Goal: Communication & Community: Answer question/provide support

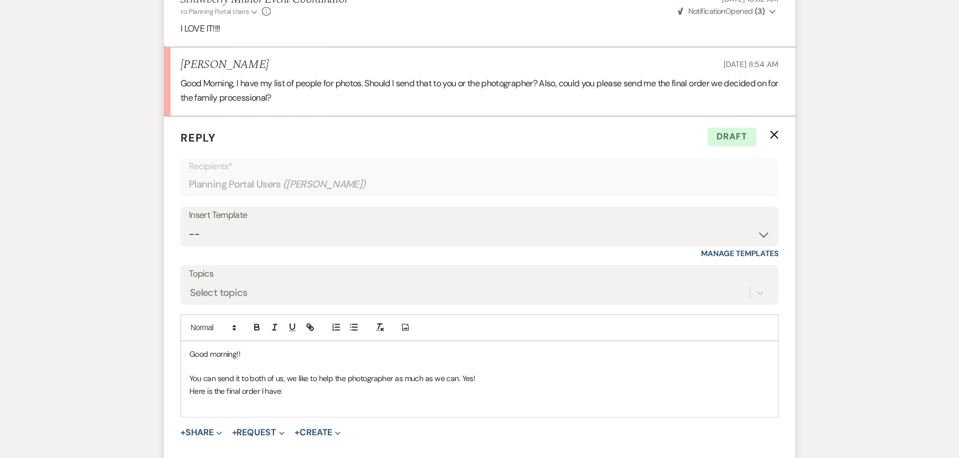
click at [371, 394] on p "Here is the final order I have:" at bounding box center [479, 391] width 580 height 12
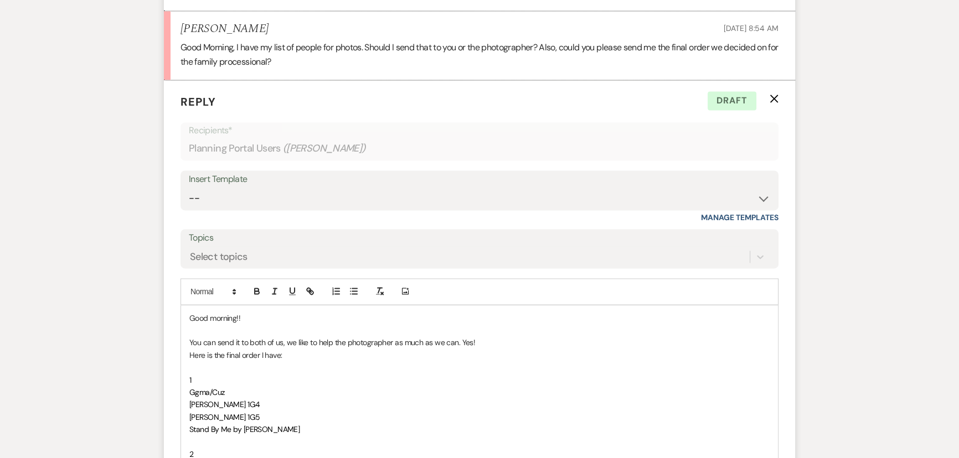
scroll to position [2129, 0]
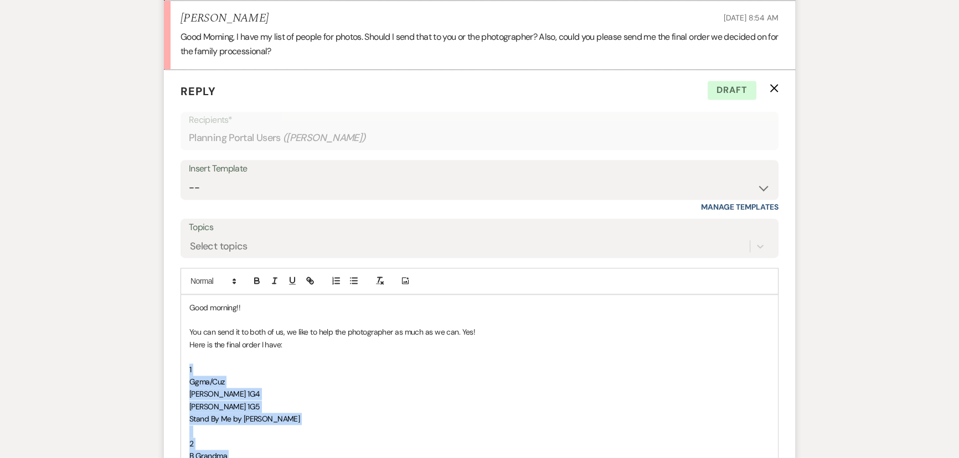
drag, startPoint x: 205, startPoint y: 346, endPoint x: 181, endPoint y: 370, distance: 33.7
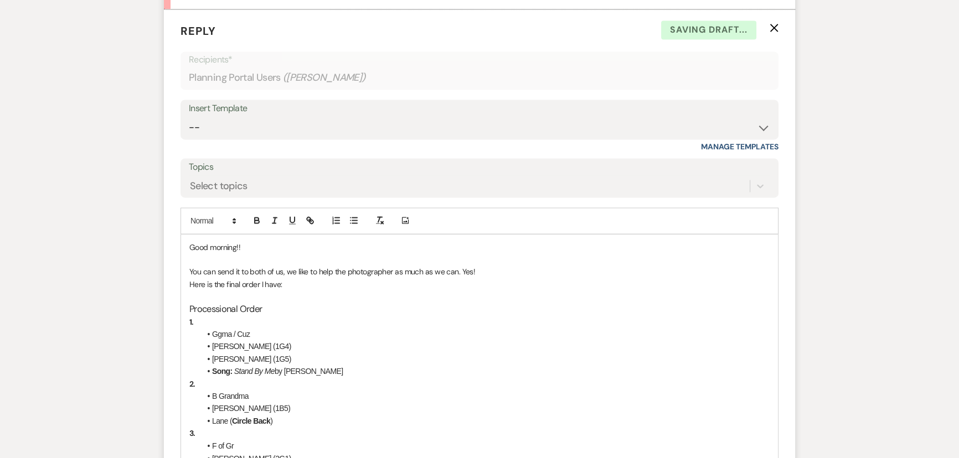
scroll to position [2280, 0]
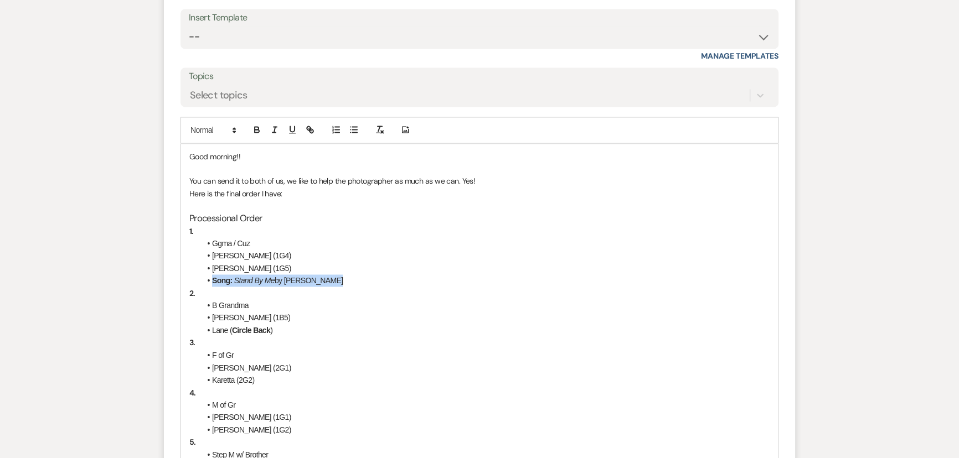
drag, startPoint x: 328, startPoint y: 281, endPoint x: 281, endPoint y: 305, distance: 53.2
click at [203, 276] on li "Song: Stand By Me by [PERSON_NAME]" at bounding box center [484, 281] width 569 height 12
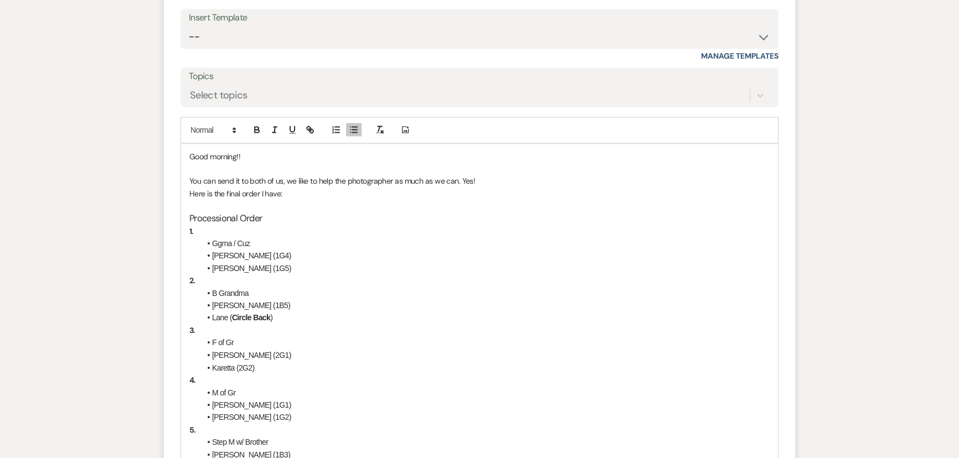
click at [249, 237] on li "Ggma / Cuz" at bounding box center [484, 243] width 569 height 12
drag, startPoint x: 261, startPoint y: 245, endPoint x: 206, endPoint y: 240, distance: 55.0
click at [206, 240] on li "Ggma / Cuz" at bounding box center [484, 243] width 569 height 12
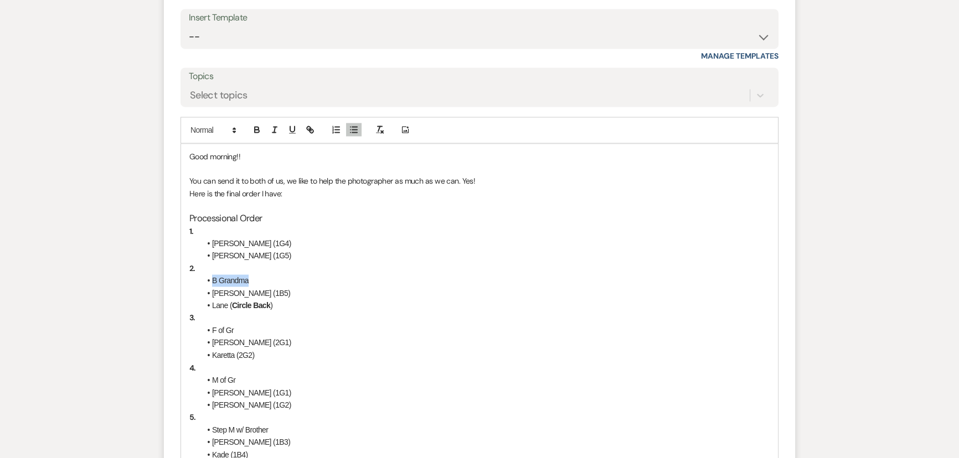
drag, startPoint x: 269, startPoint y: 282, endPoint x: 199, endPoint y: 278, distance: 69.8
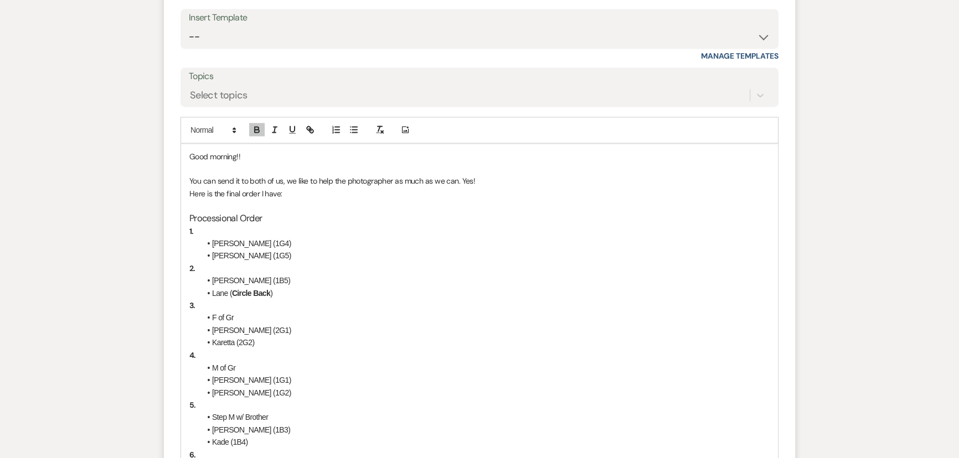
click at [261, 240] on li "[PERSON_NAME] (1G4)" at bounding box center [484, 243] width 569 height 12
click at [213, 252] on li "[PERSON_NAME] (1G5)" at bounding box center [484, 256] width 569 height 12
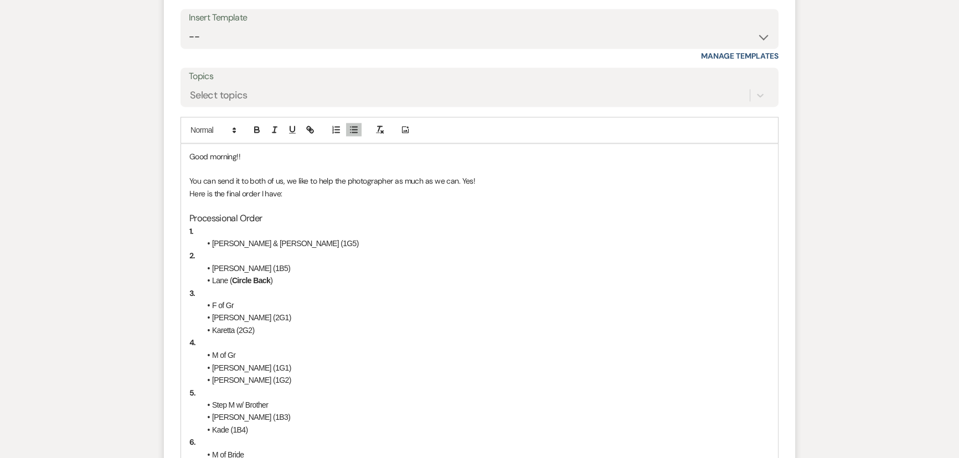
click at [284, 245] on li "[PERSON_NAME] & [PERSON_NAME] (1G5)" at bounding box center [484, 243] width 569 height 12
click at [281, 262] on li "[PERSON_NAME] (1B5)" at bounding box center [484, 268] width 569 height 12
click at [213, 278] on li "Lane ( Circle Back )" at bounding box center [484, 281] width 569 height 12
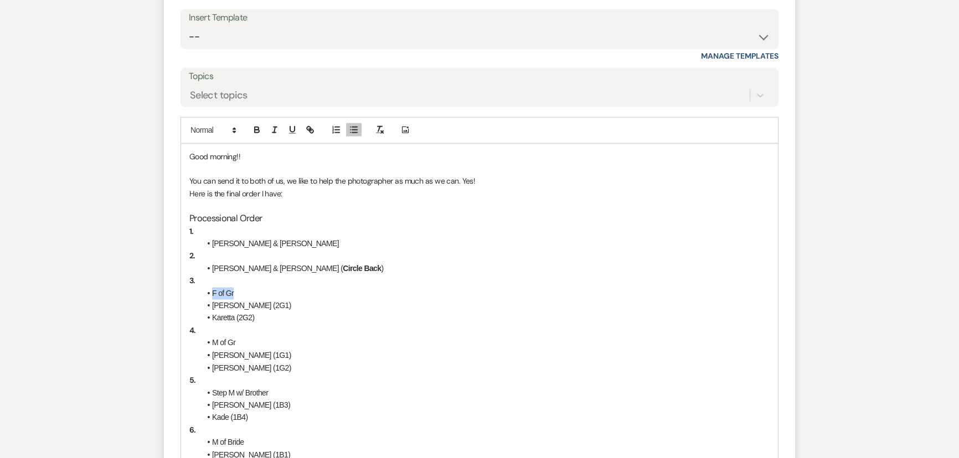
drag, startPoint x: 236, startPoint y: 294, endPoint x: 206, endPoint y: 294, distance: 29.3
click at [206, 294] on li "F of Gr" at bounding box center [484, 293] width 569 height 12
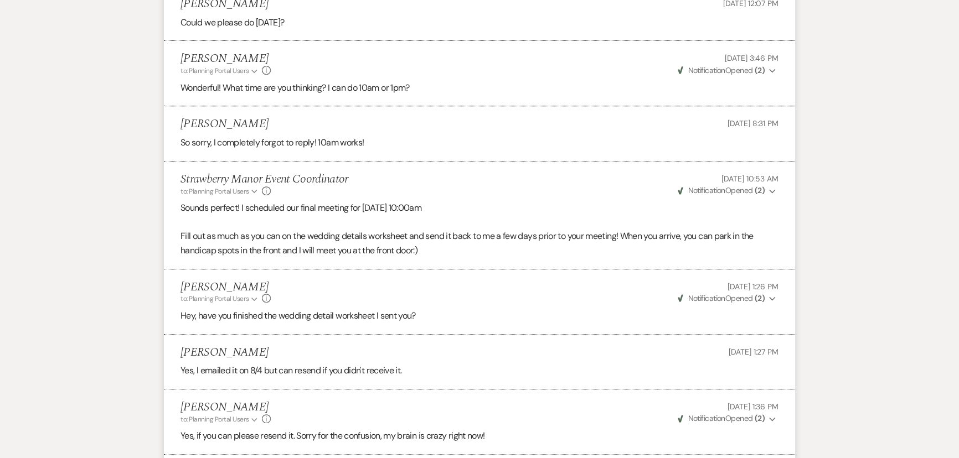
scroll to position [468, 0]
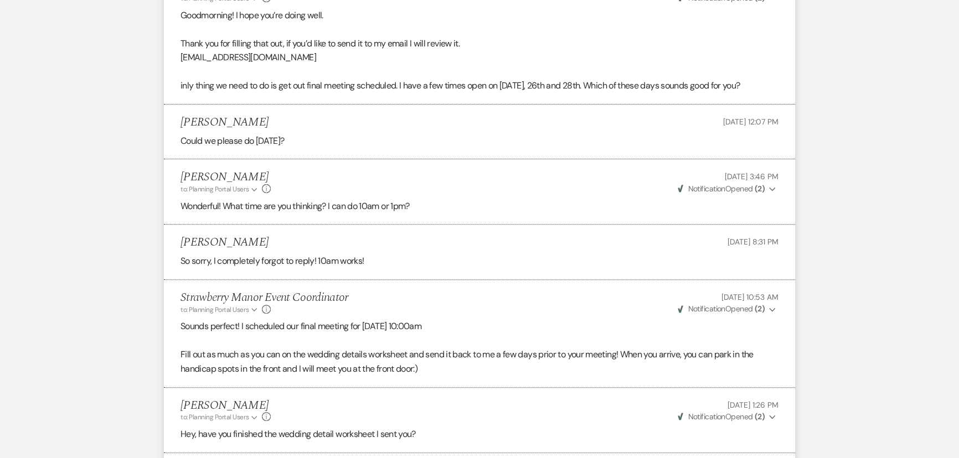
drag, startPoint x: 111, startPoint y: 3, endPoint x: 105, endPoint y: 230, distance: 227.5
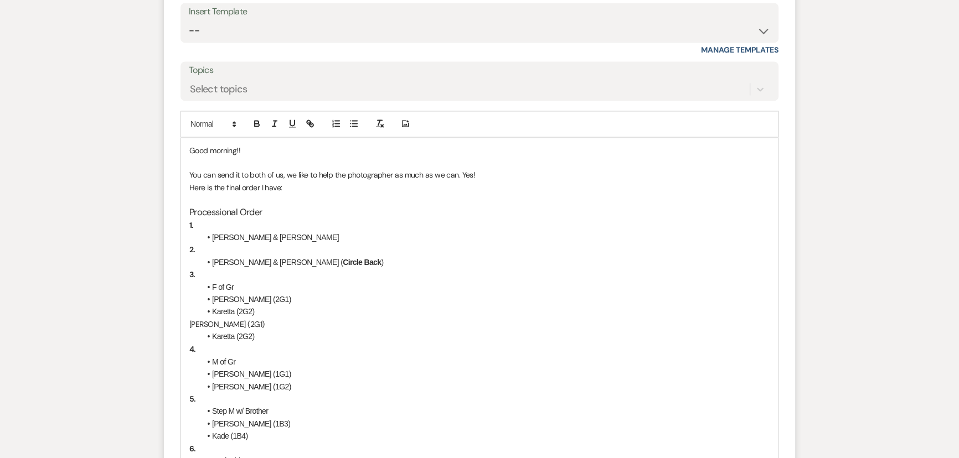
scroll to position [2430, 0]
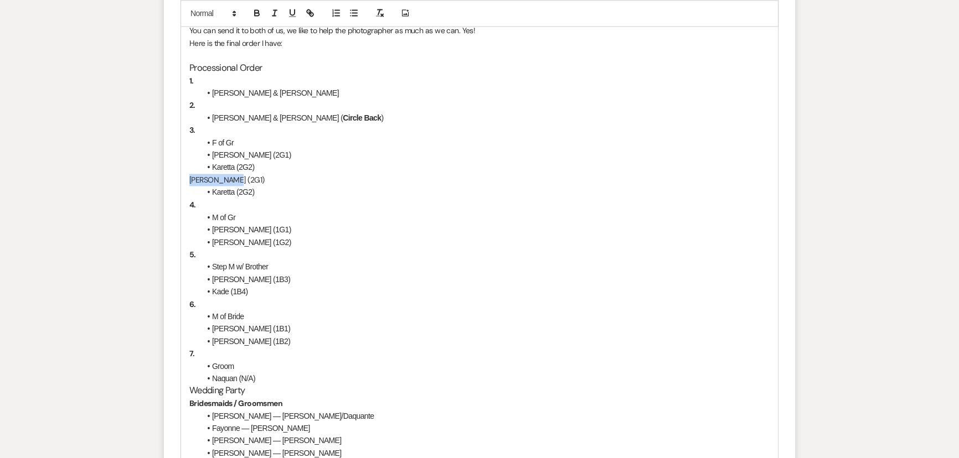
drag, startPoint x: 241, startPoint y: 179, endPoint x: 186, endPoint y: 177, distance: 55.4
click at [186, 177] on div "Good morning!! You can send it to both of us, we like to help the photographer …" at bounding box center [479, 365] width 597 height 745
drag, startPoint x: 266, startPoint y: 190, endPoint x: 185, endPoint y: 178, distance: 81.1
click at [185, 178] on div "Good morning!! You can send it to both of us, we like to help the photographer …" at bounding box center [479, 365] width 597 height 745
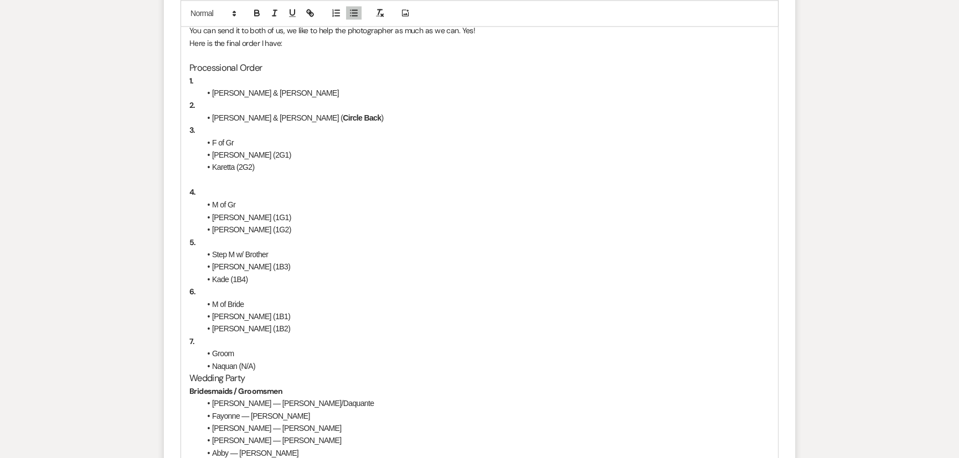
click at [251, 132] on p "3." at bounding box center [479, 130] width 580 height 12
click at [248, 138] on li "F of Gr" at bounding box center [484, 143] width 569 height 12
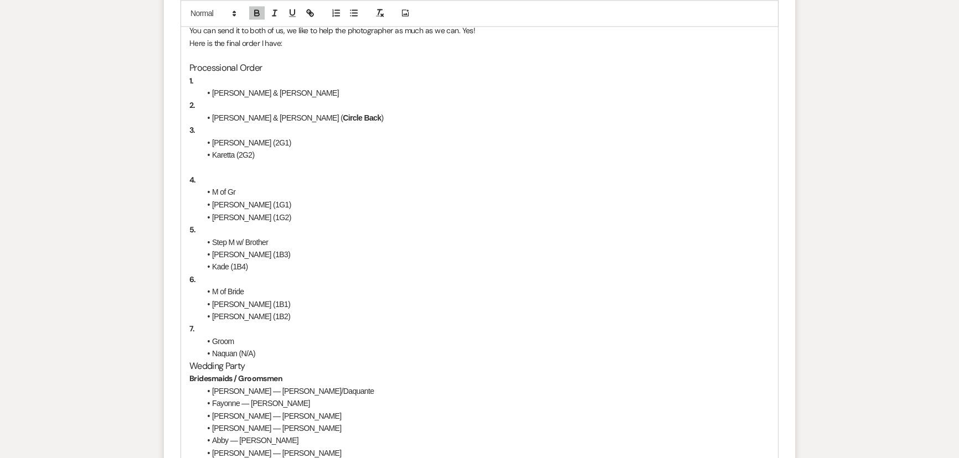
click at [258, 138] on li "[PERSON_NAME] (2G1)" at bounding box center [484, 143] width 569 height 12
click at [214, 150] on li "Karetta (2G2)" at bounding box center [484, 155] width 569 height 12
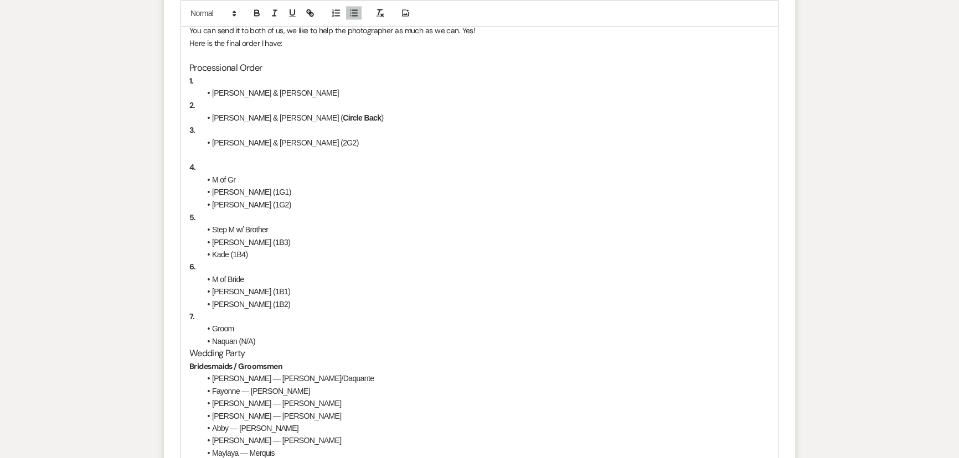
click at [304, 141] on li "[PERSON_NAME] & [PERSON_NAME] (2G2)" at bounding box center [484, 143] width 569 height 12
drag, startPoint x: 252, startPoint y: 142, endPoint x: 439, endPoint y: 144, distance: 187.1
click at [439, 144] on li "[PERSON_NAME] & [PERSON_NAME]" at bounding box center [484, 143] width 569 height 12
drag, startPoint x: 241, startPoint y: 176, endPoint x: 203, endPoint y: 178, distance: 37.7
click at [203, 178] on li "M of Gr" at bounding box center [484, 180] width 569 height 12
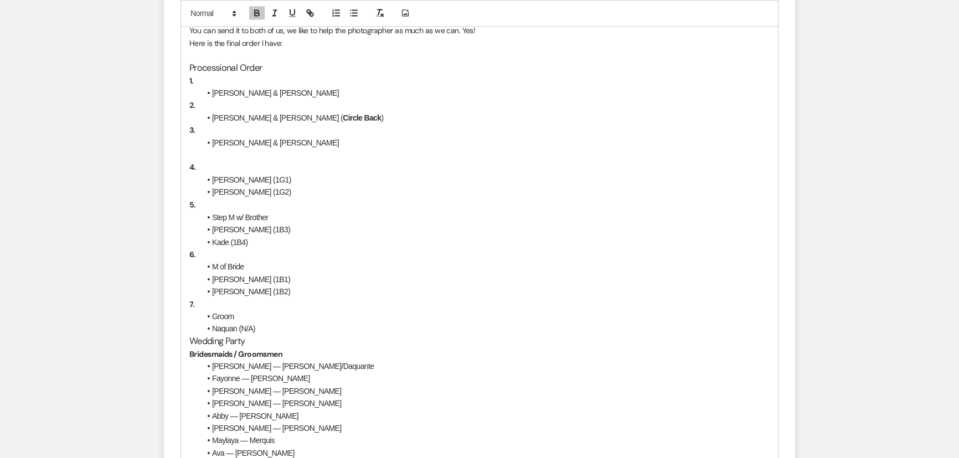
click at [268, 175] on li "[PERSON_NAME] (1G1)" at bounding box center [484, 180] width 569 height 12
click at [251, 191] on li "[PERSON_NAME] (1G2)" at bounding box center [484, 192] width 569 height 12
click at [210, 189] on li "[PERSON_NAME]" at bounding box center [484, 192] width 569 height 12
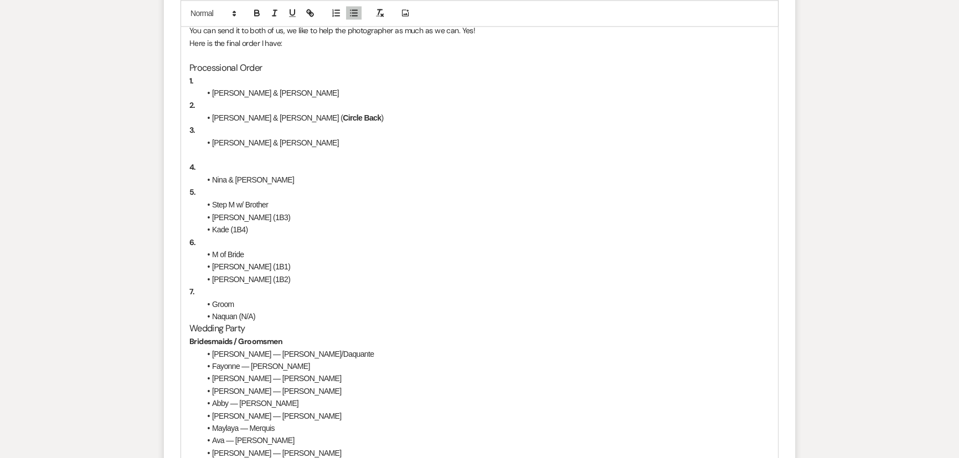
click at [210, 201] on li "Step M w/ Brother" at bounding box center [484, 204] width 569 height 12
drag, startPoint x: 260, startPoint y: 204, endPoint x: 180, endPoint y: 203, distance: 79.7
click at [181, 203] on div "Good morning!! You can send it to both of us, we like to help the photographer …" at bounding box center [479, 334] width 597 height 683
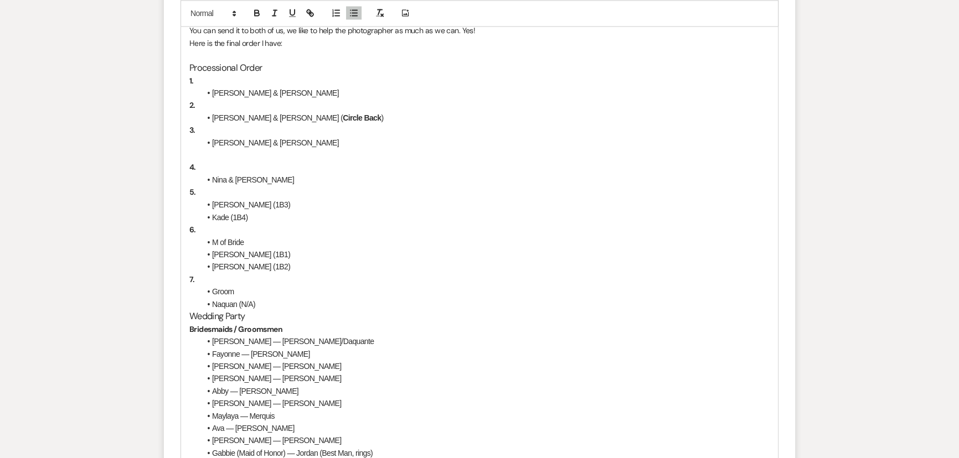
click at [285, 204] on li "[PERSON_NAME] (1B3)" at bounding box center [484, 204] width 569 height 12
click at [271, 220] on li "Kade (1B4)" at bounding box center [484, 217] width 569 height 12
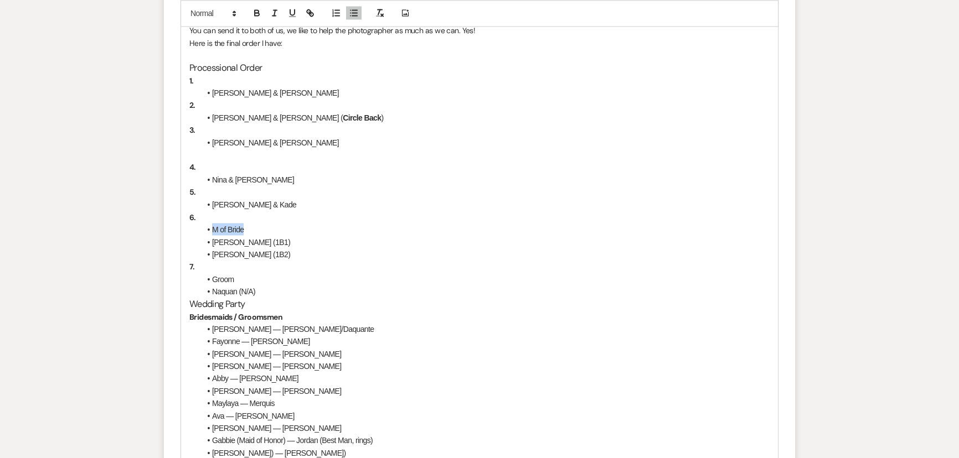
drag, startPoint x: 247, startPoint y: 229, endPoint x: 167, endPoint y: 227, distance: 80.8
click at [167, 227] on form "Reply X Saving draft... Recipients* Planning Portal Users ( [PERSON_NAME] ) Ins…" at bounding box center [479, 248] width 631 height 961
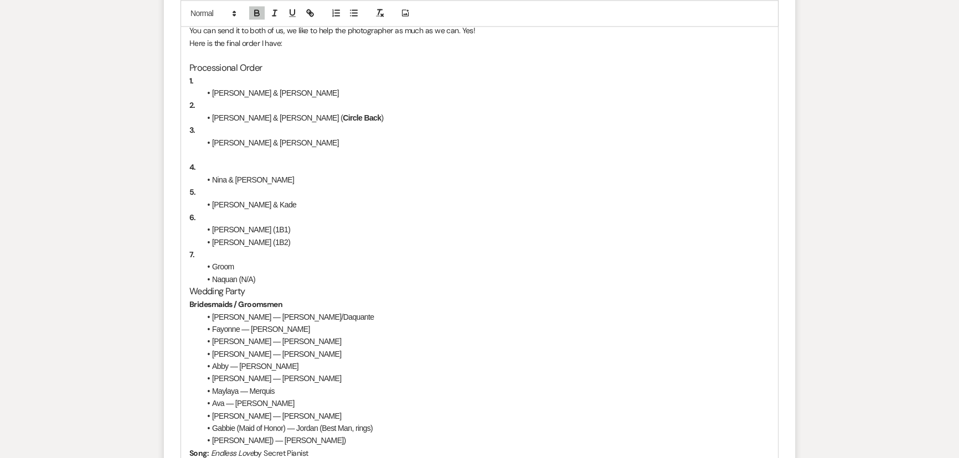
click at [253, 227] on li "[PERSON_NAME] (1B1)" at bounding box center [484, 229] width 569 height 12
click at [213, 236] on li "[PERSON_NAME] (1B2)" at bounding box center [484, 242] width 569 height 12
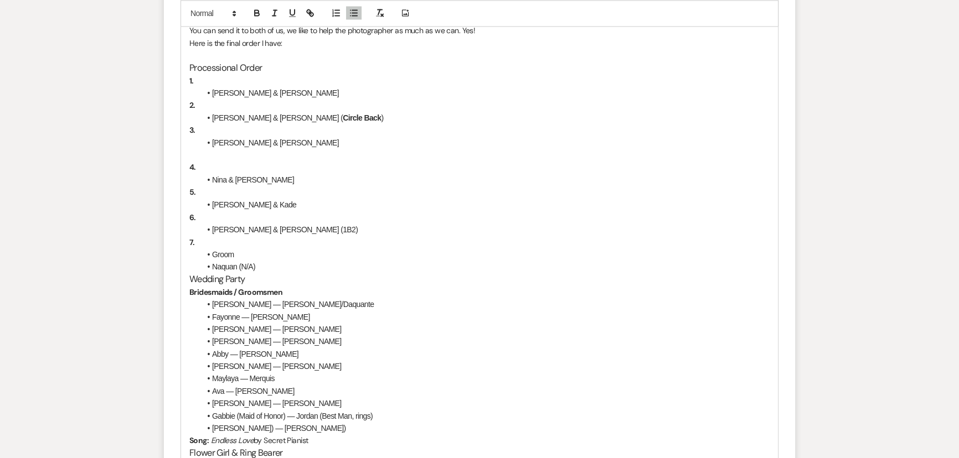
click at [312, 227] on li "[PERSON_NAME] & [PERSON_NAME] (1B2)" at bounding box center [484, 229] width 569 height 12
click at [210, 267] on li "Naquan (N/A)" at bounding box center [484, 266] width 569 height 12
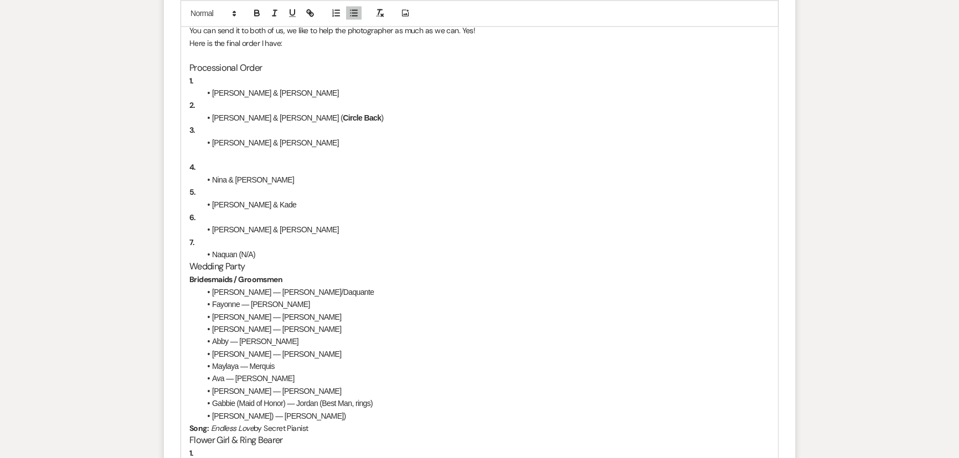
click at [309, 248] on li "Naquan (N/A)" at bounding box center [484, 254] width 569 height 12
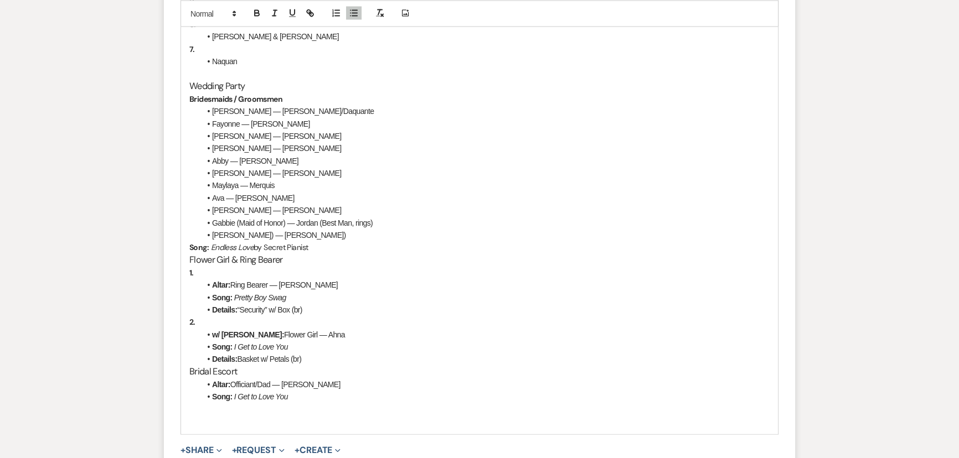
scroll to position [2632, 0]
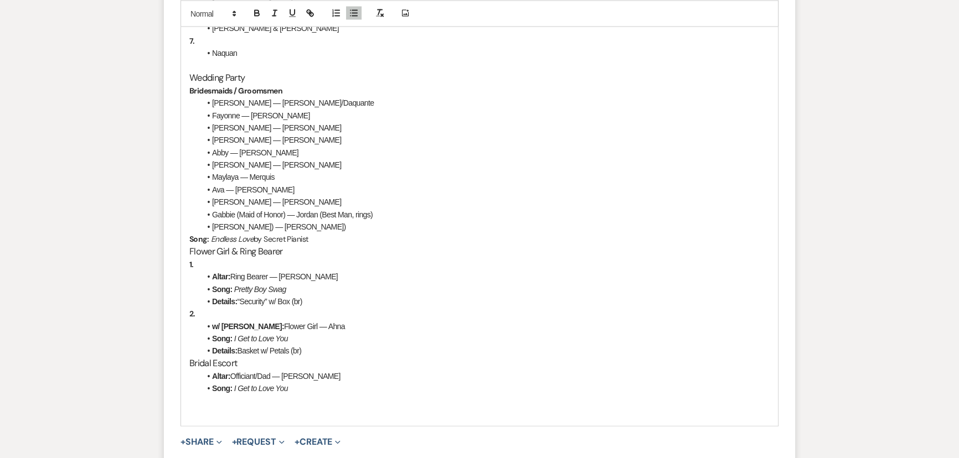
click at [289, 227] on li "[PERSON_NAME]) — [PERSON_NAME])" at bounding box center [484, 226] width 569 height 12
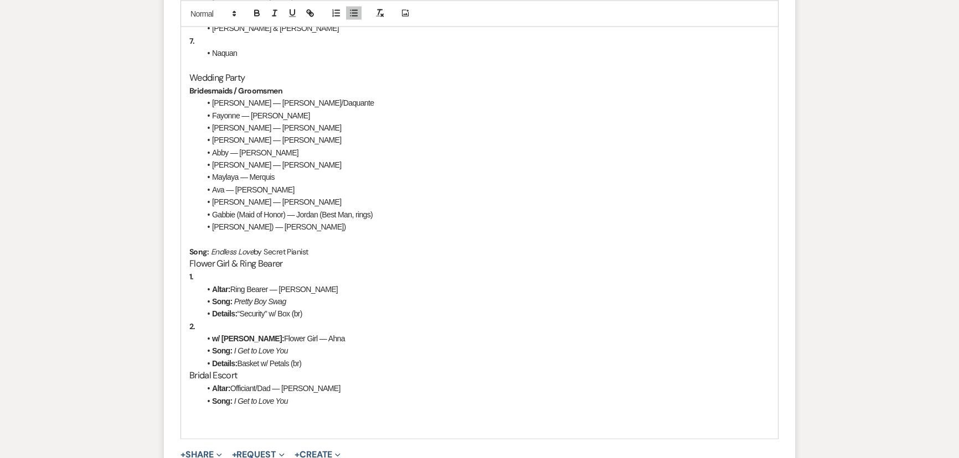
click at [184, 260] on div "Good morning!! You can send it to both of us, we like to help the photographer …" at bounding box center [479, 115] width 597 height 646
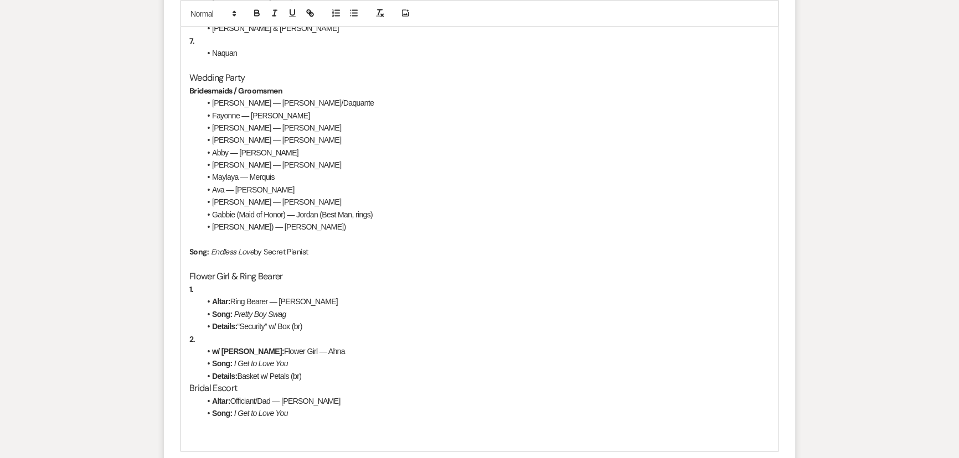
click at [229, 302] on strong "Altar:" at bounding box center [221, 301] width 18 height 9
click at [211, 310] on li "Song: Pretty Boy Swag" at bounding box center [484, 314] width 569 height 12
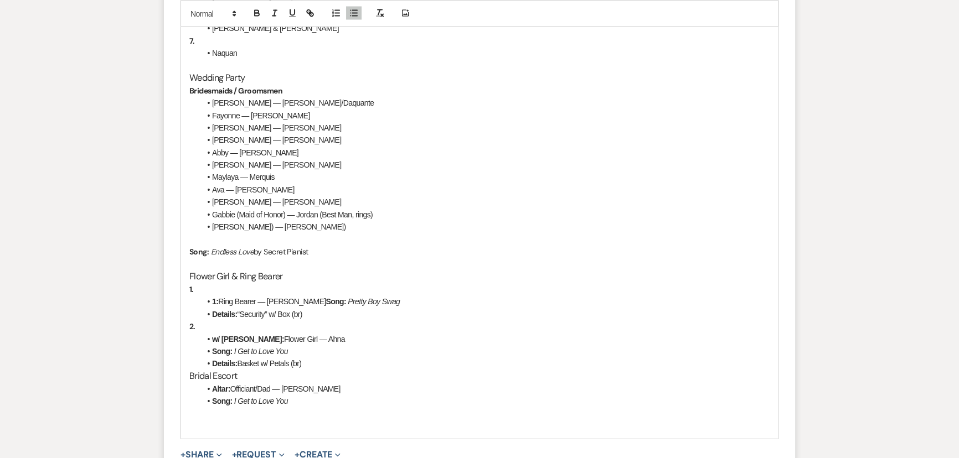
drag, startPoint x: 310, startPoint y: 312, endPoint x: 206, endPoint y: 313, distance: 103.5
click at [206, 313] on li "Details: “Security” w/ Box (br)" at bounding box center [484, 314] width 569 height 12
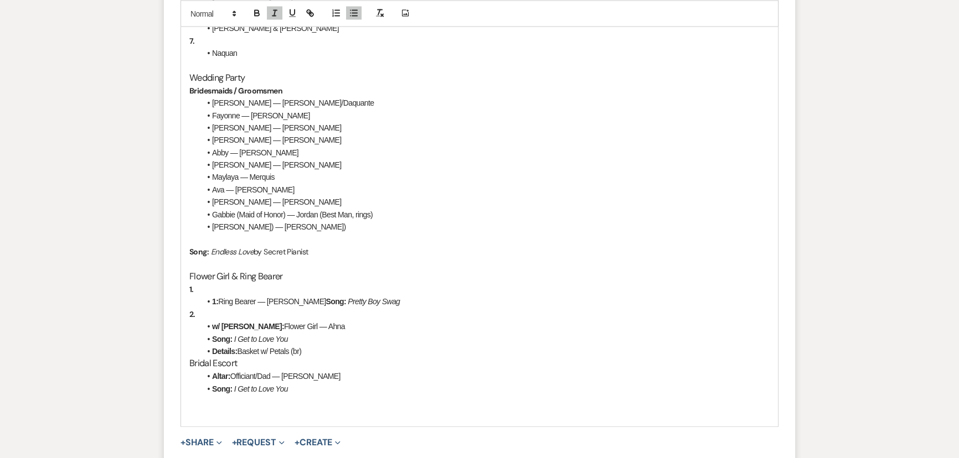
click at [220, 298] on li "1: Ring Bearer — [PERSON_NAME]: Pretty Boy Swag" at bounding box center [484, 301] width 569 height 12
drag, startPoint x: 239, startPoint y: 325, endPoint x: 208, endPoint y: 323, distance: 30.5
click at [208, 323] on li "w/ [PERSON_NAME]: Flower Girl — Ahna" at bounding box center [484, 326] width 569 height 12
click at [237, 324] on strong "w/ [PERSON_NAME]:" at bounding box center [248, 326] width 72 height 9
click at [279, 296] on li "Ring Bearer — [PERSON_NAME]: Pretty Boy Swag" at bounding box center [484, 301] width 569 height 12
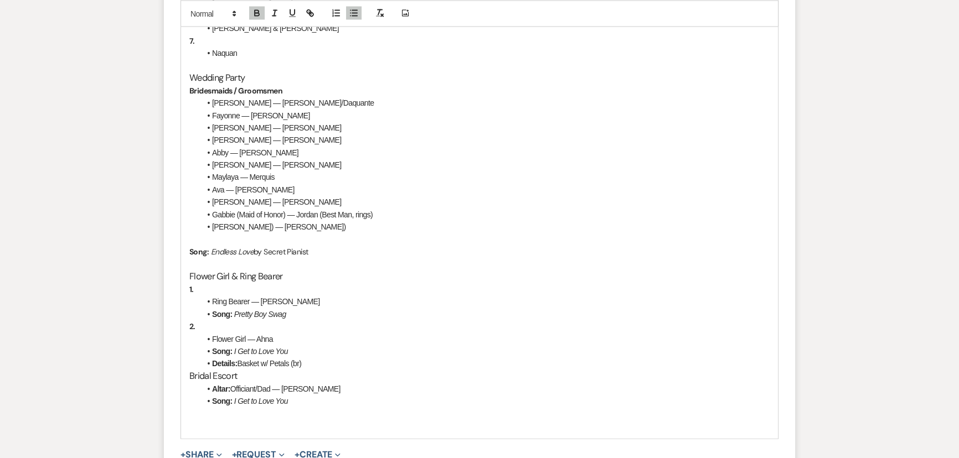
drag, startPoint x: 307, startPoint y: 362, endPoint x: 208, endPoint y: 366, distance: 98.6
click at [208, 366] on li "Details: Basket w/ Petals (br)" at bounding box center [484, 363] width 569 height 12
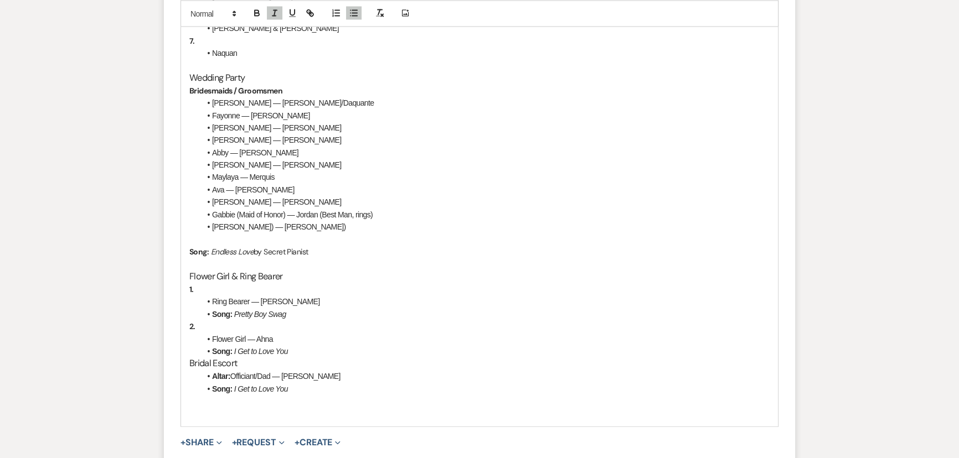
click at [183, 361] on div "Good morning!! You can send it to both of us, we like to help the photographer …" at bounding box center [479, 109] width 597 height 634
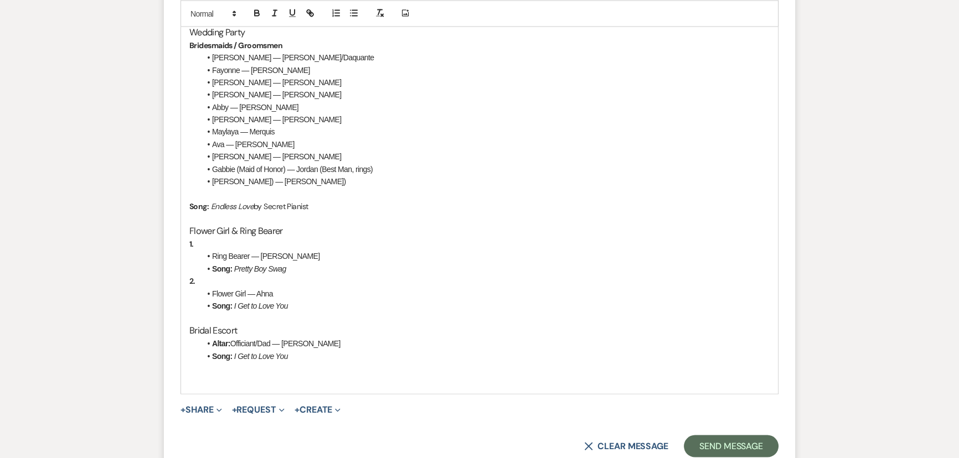
scroll to position [2732, 0]
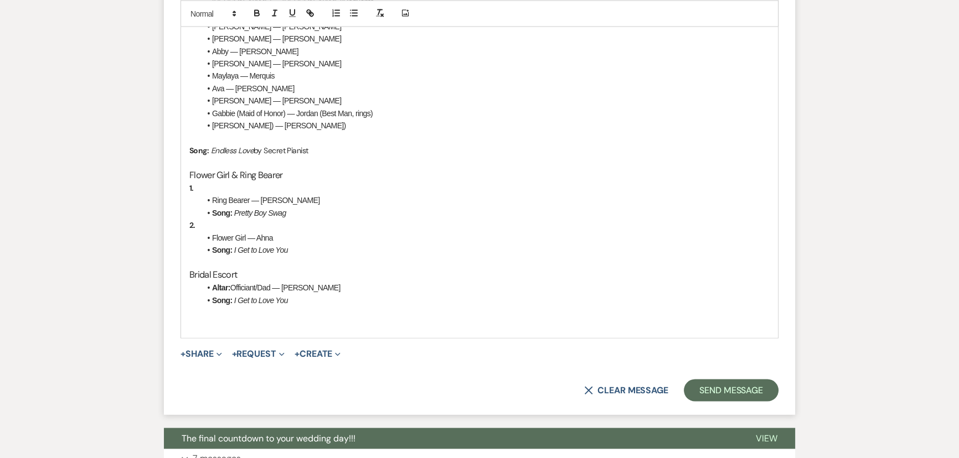
click at [385, 315] on p at bounding box center [479, 313] width 580 height 12
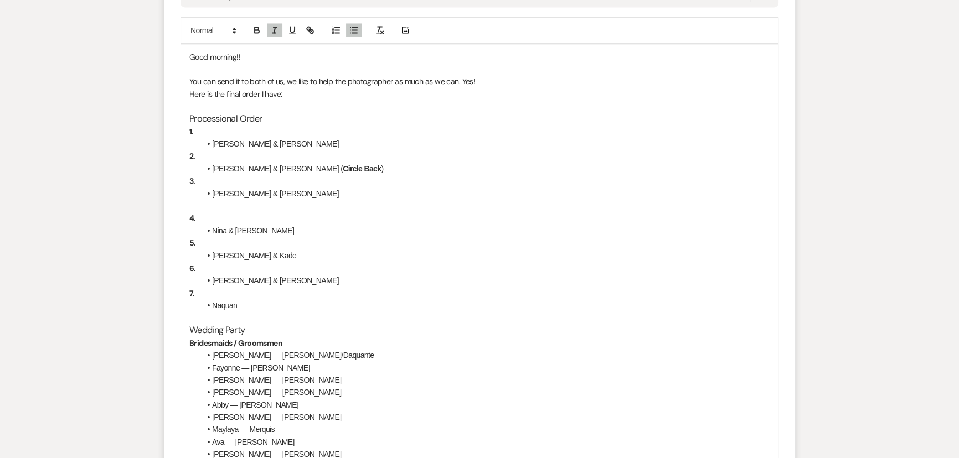
scroll to position [2380, 0]
click at [216, 203] on p at bounding box center [479, 205] width 580 height 12
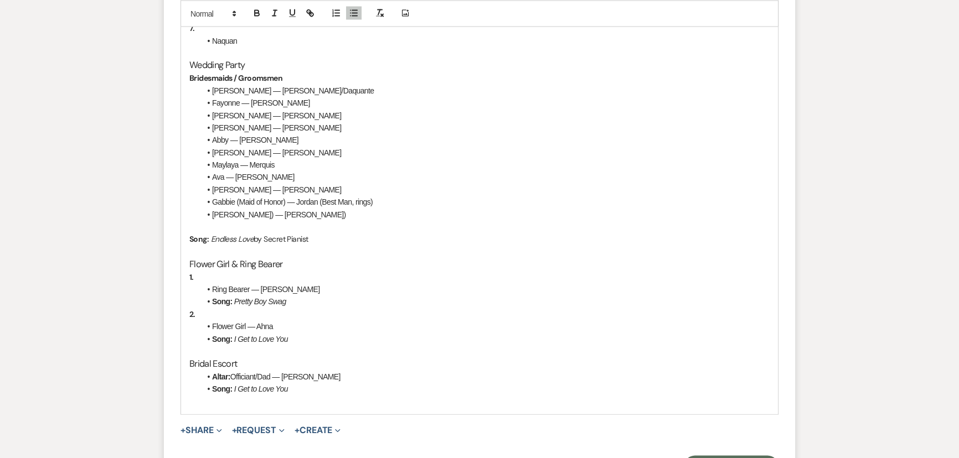
scroll to position [2933, 0]
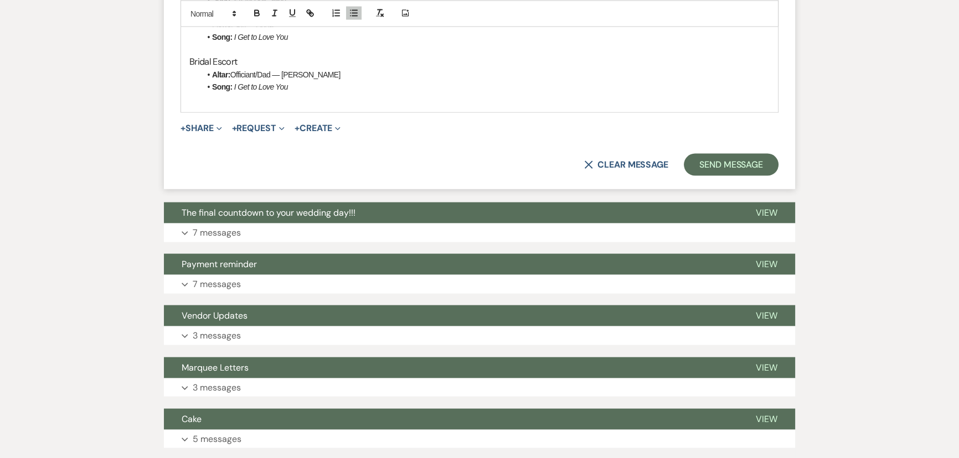
click at [401, 100] on p at bounding box center [479, 100] width 580 height 12
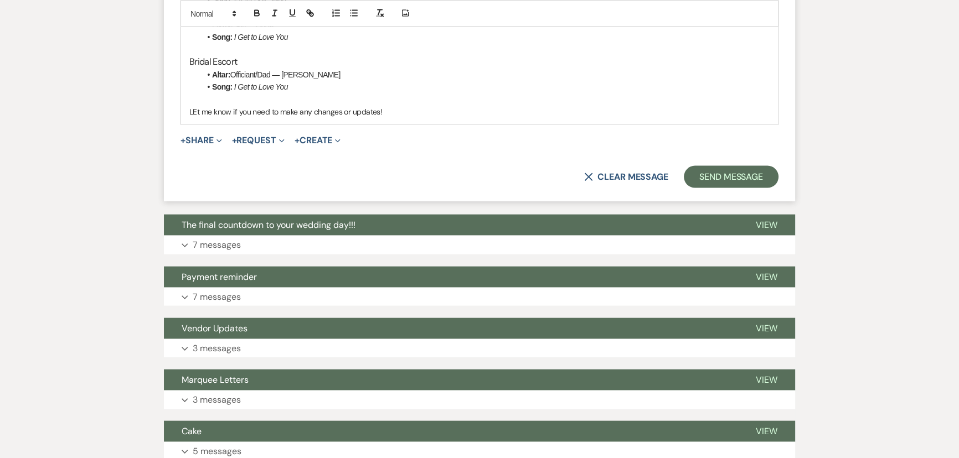
click at [195, 116] on p "LEt me know if you need to make any changes or updates!" at bounding box center [479, 112] width 580 height 12
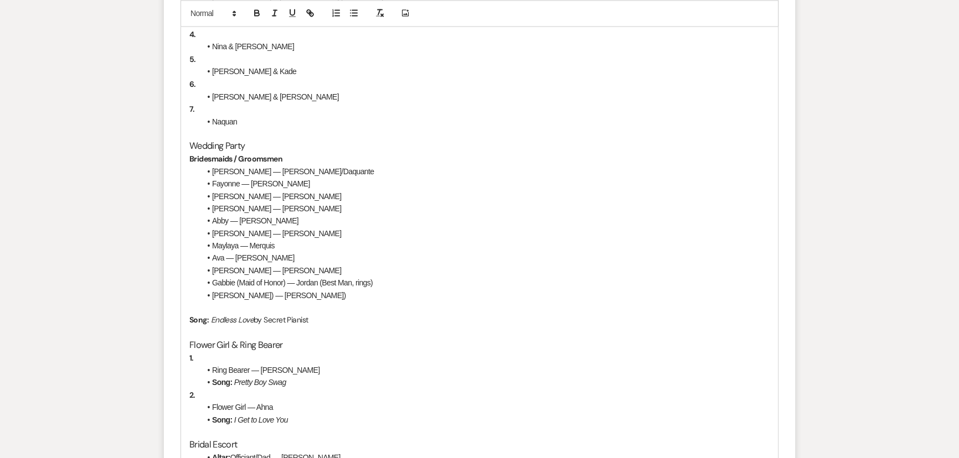
scroll to position [2531, 0]
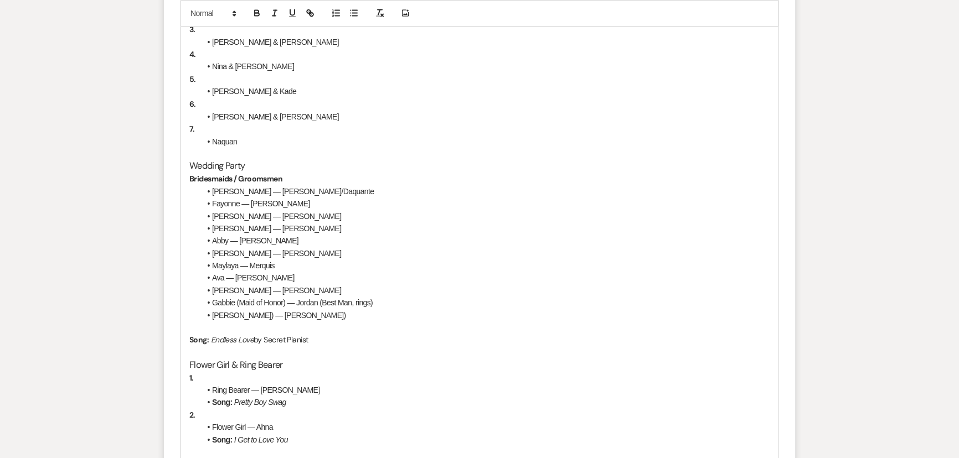
click at [212, 188] on span at bounding box center [212, 191] width 0 height 12
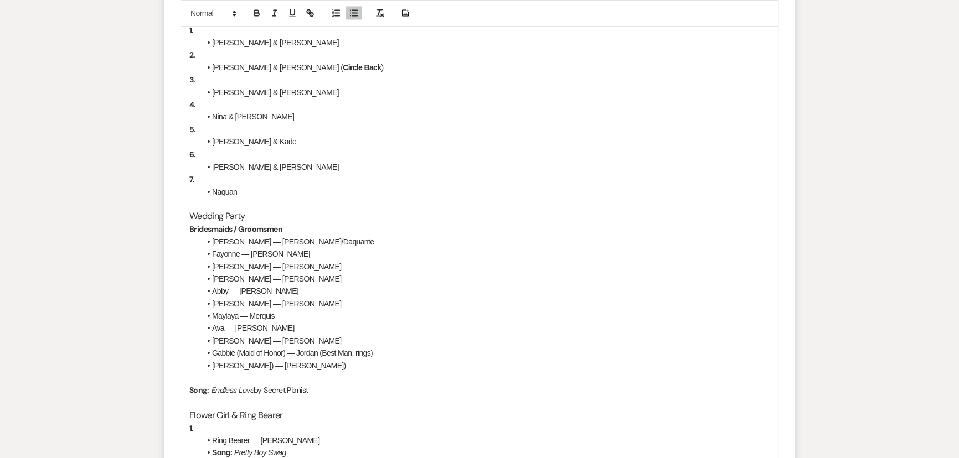
scroll to position [2229, 0]
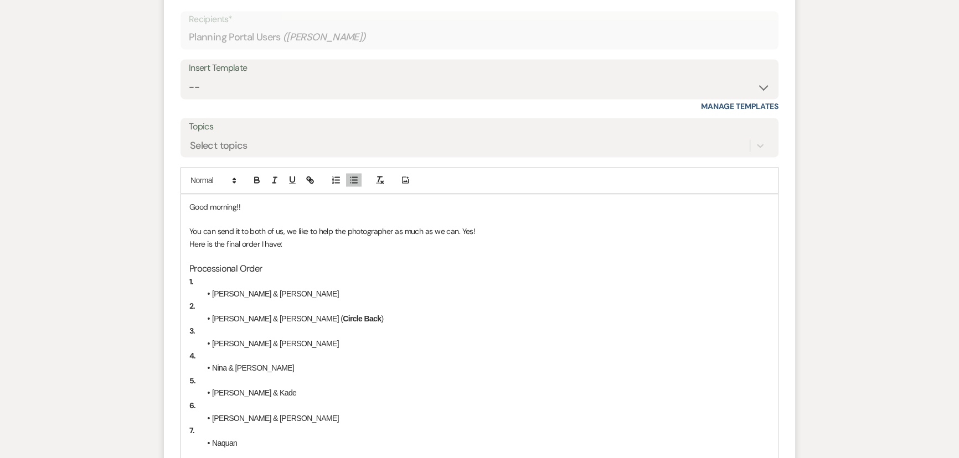
click at [237, 203] on p "Good morning!!" at bounding box center [479, 207] width 580 height 12
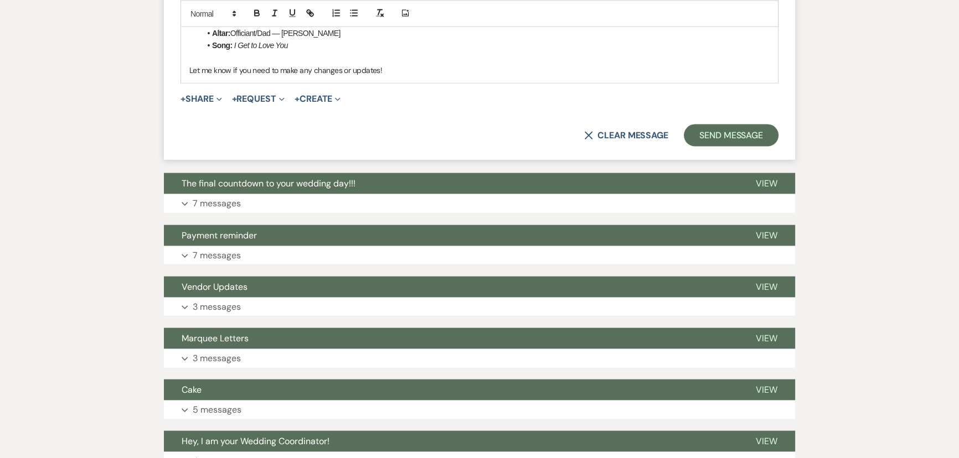
scroll to position [2883, 0]
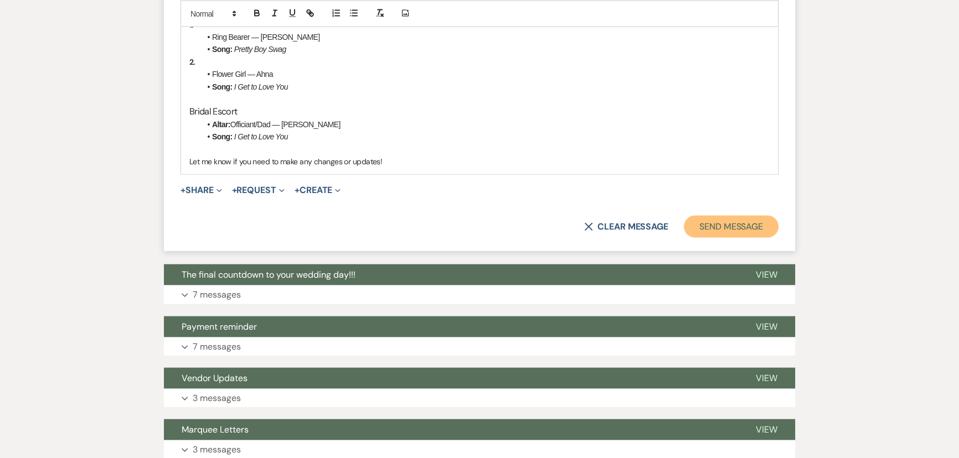
click at [719, 231] on button "Send Message" at bounding box center [730, 227] width 95 height 22
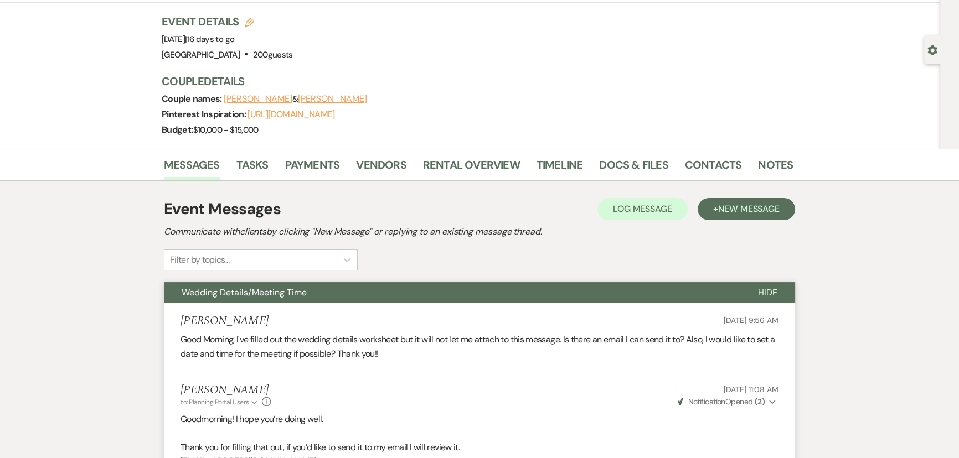
scroll to position [0, 0]
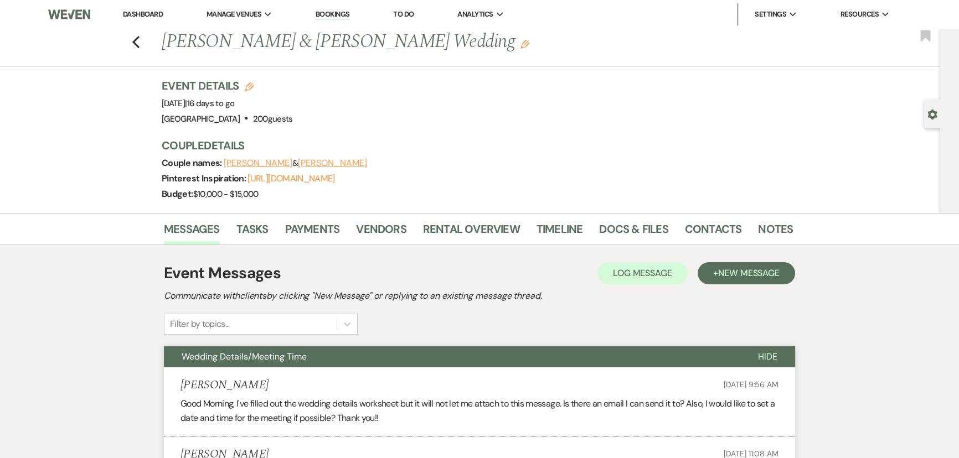
click at [139, 41] on icon "Previous" at bounding box center [136, 41] width 8 height 13
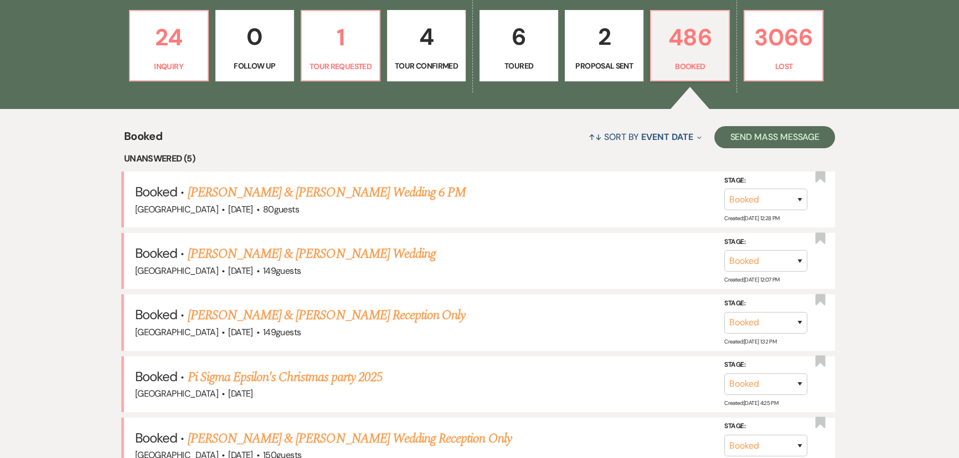
scroll to position [346, 0]
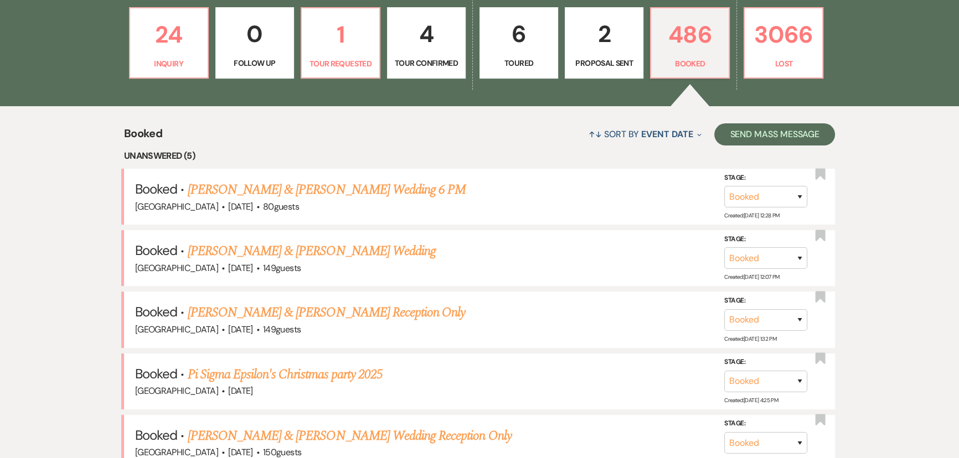
click at [293, 200] on link "[PERSON_NAME] & [PERSON_NAME] Wedding 6 PM" at bounding box center [327, 190] width 278 height 20
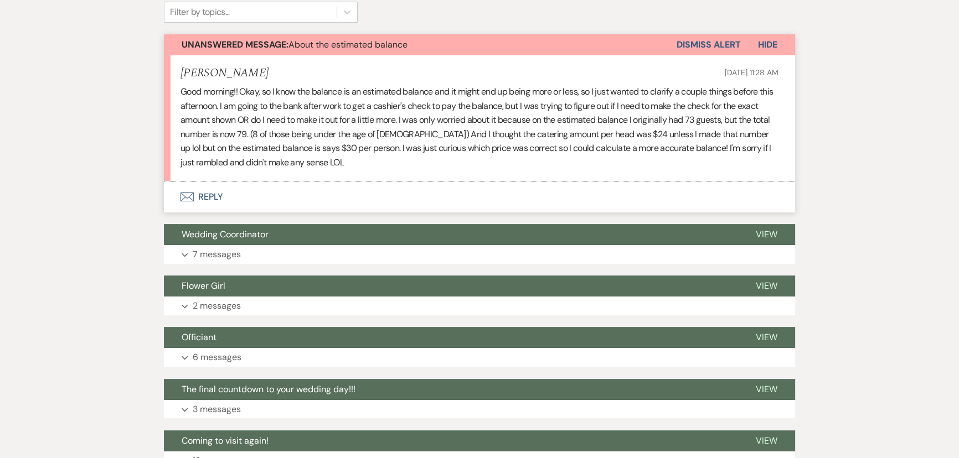
scroll to position [402, 0]
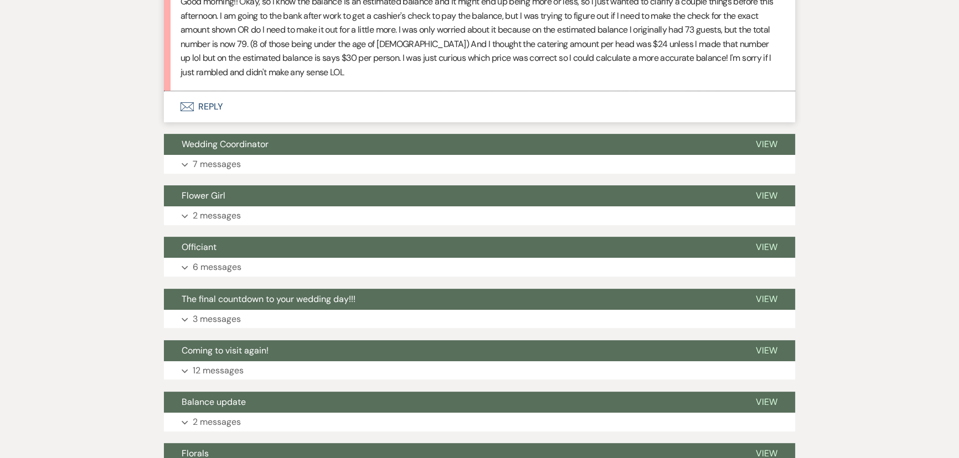
click at [254, 168] on button "Expand 7 messages" at bounding box center [479, 164] width 631 height 19
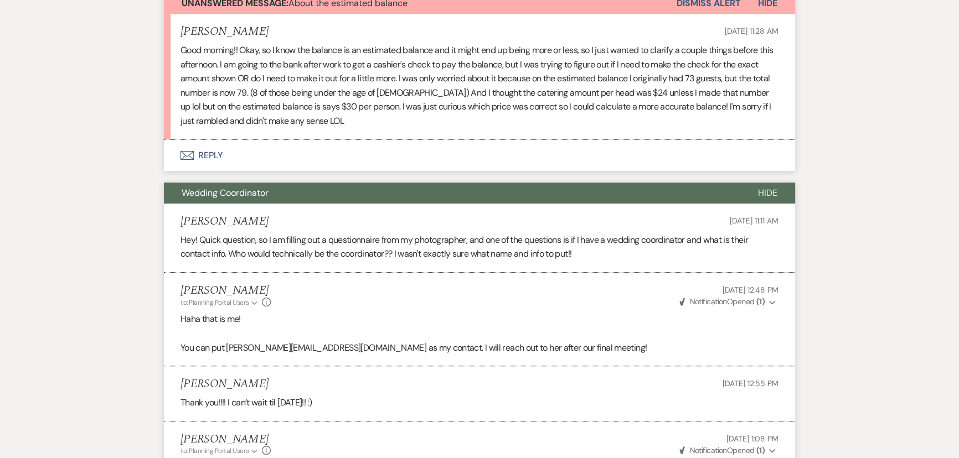
scroll to position [251, 0]
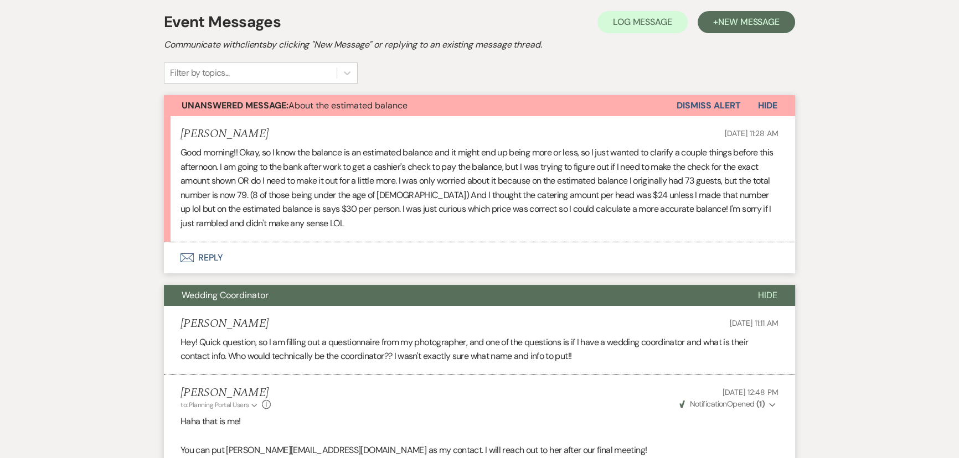
click at [759, 299] on span "Hide" at bounding box center [767, 295] width 19 height 12
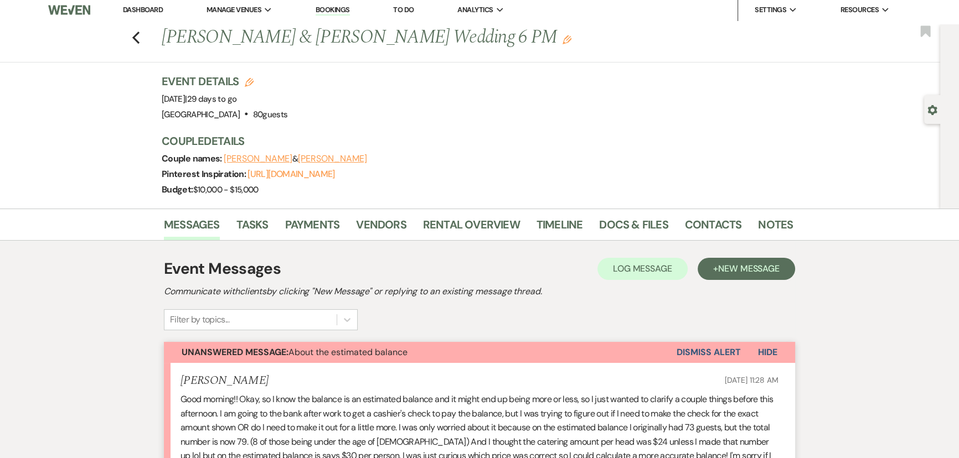
scroll to position [0, 0]
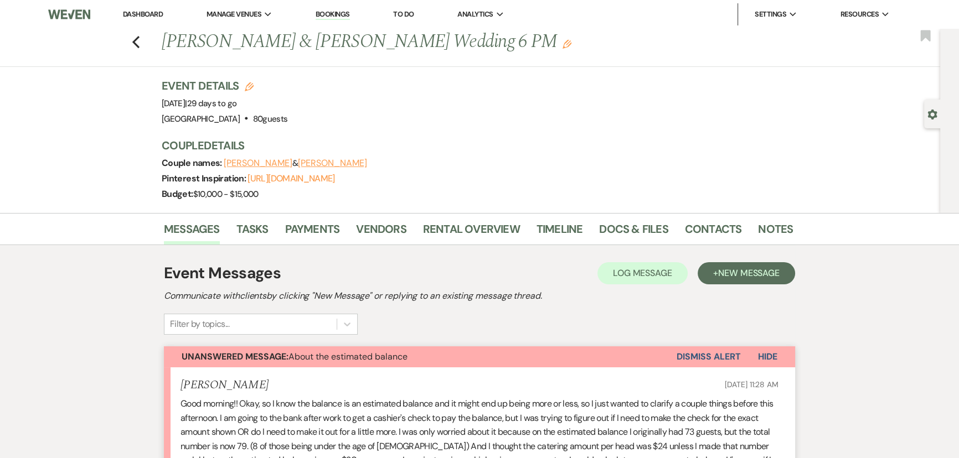
click at [139, 45] on use "button" at bounding box center [135, 42] width 7 height 12
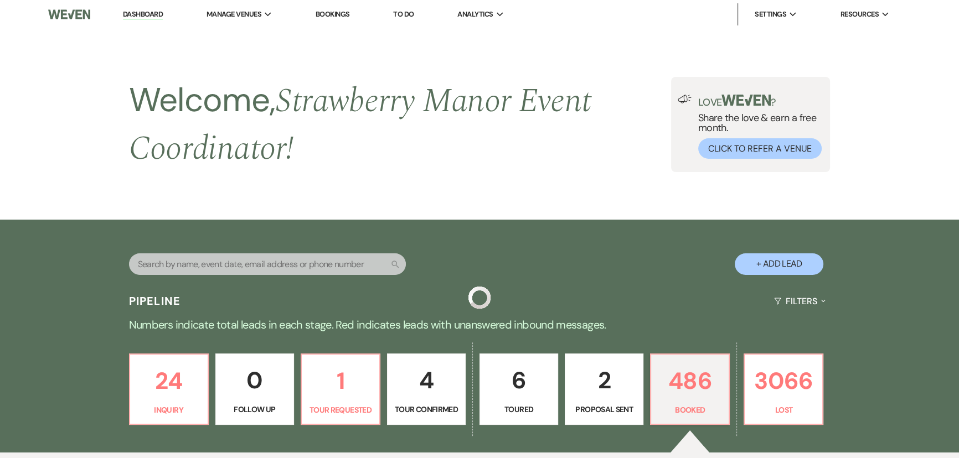
scroll to position [346, 0]
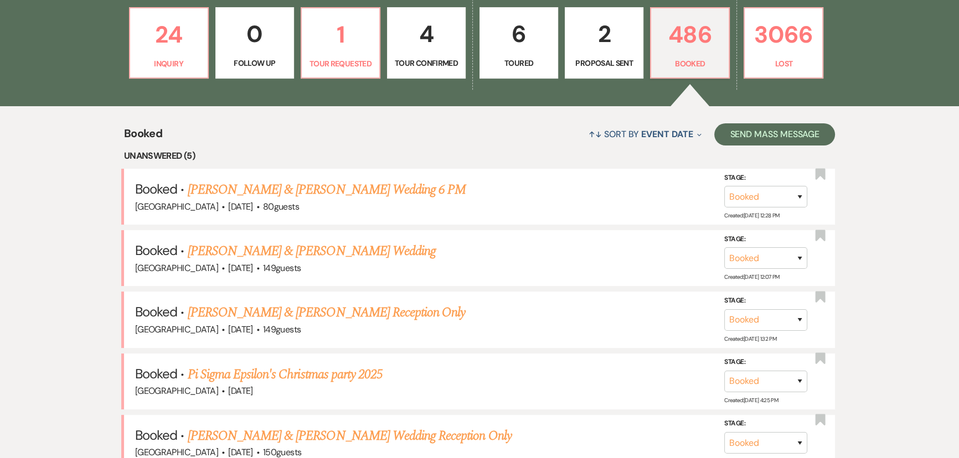
click at [287, 261] on link "[PERSON_NAME] & [PERSON_NAME] Wedding" at bounding box center [312, 251] width 248 height 20
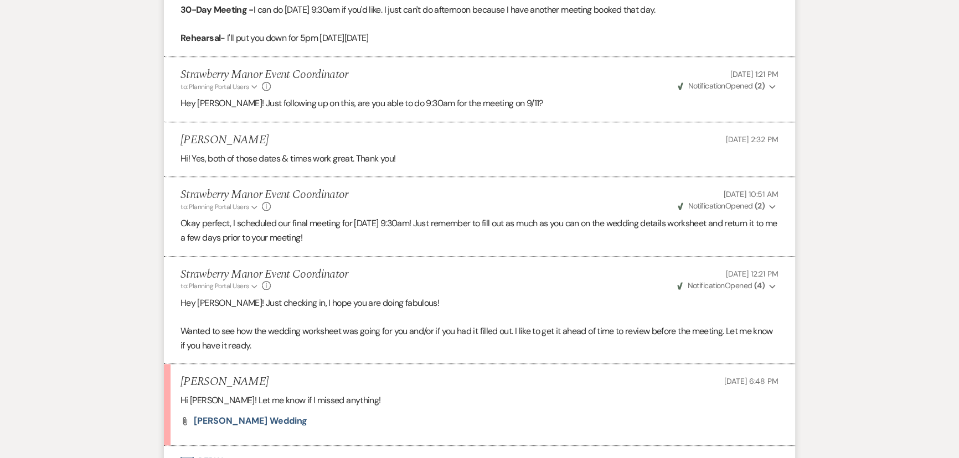
scroll to position [1510, 0]
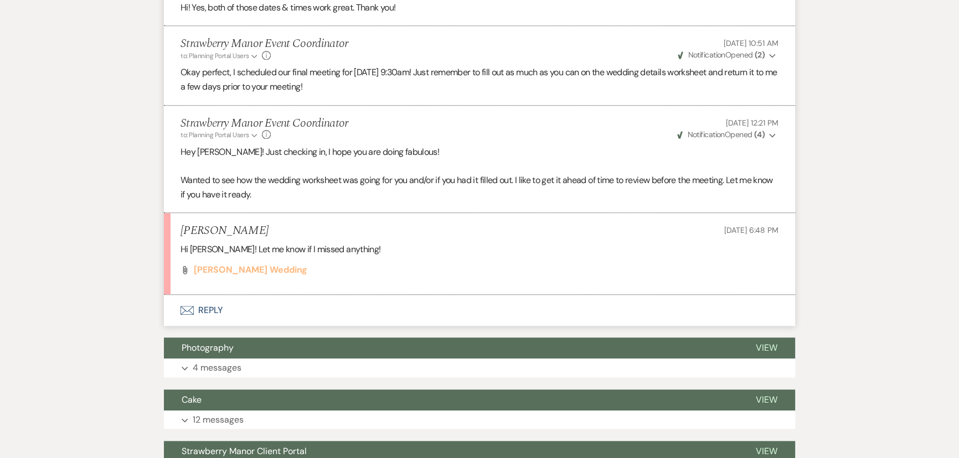
click at [237, 266] on span "[PERSON_NAME] Wedding" at bounding box center [250, 270] width 113 height 12
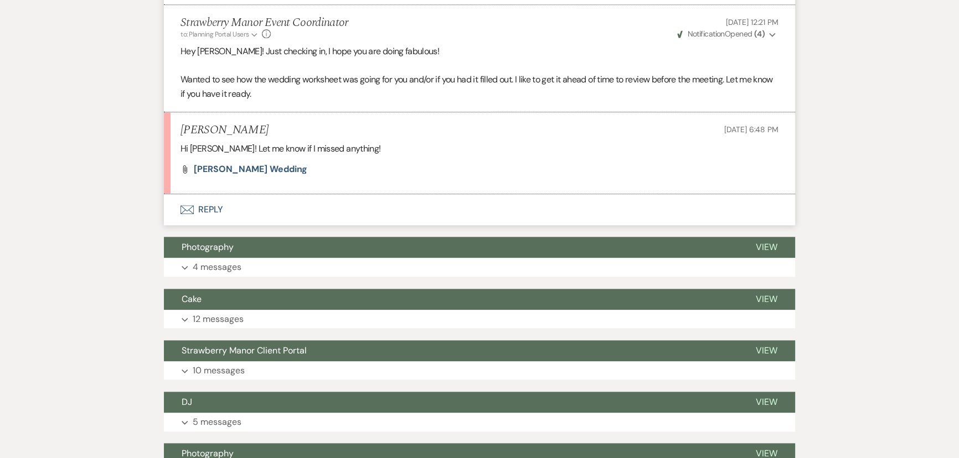
click at [201, 205] on button "Envelope Reply" at bounding box center [479, 209] width 631 height 31
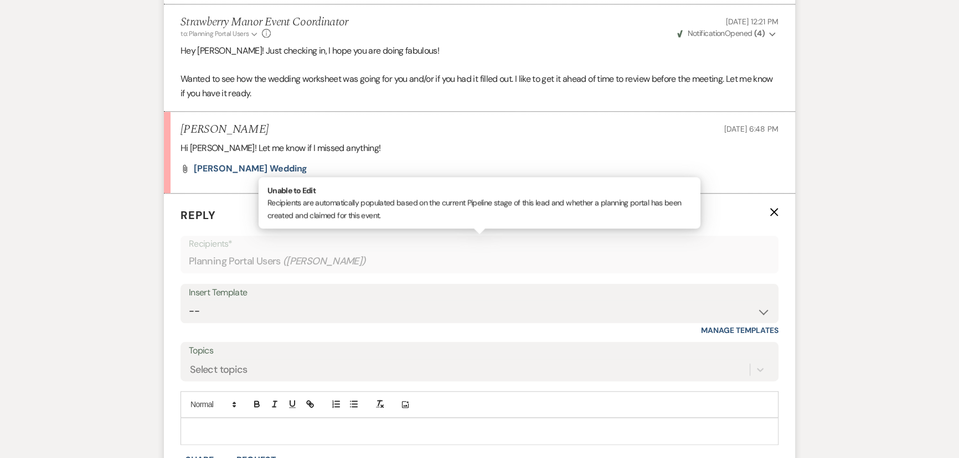
scroll to position [1738, 0]
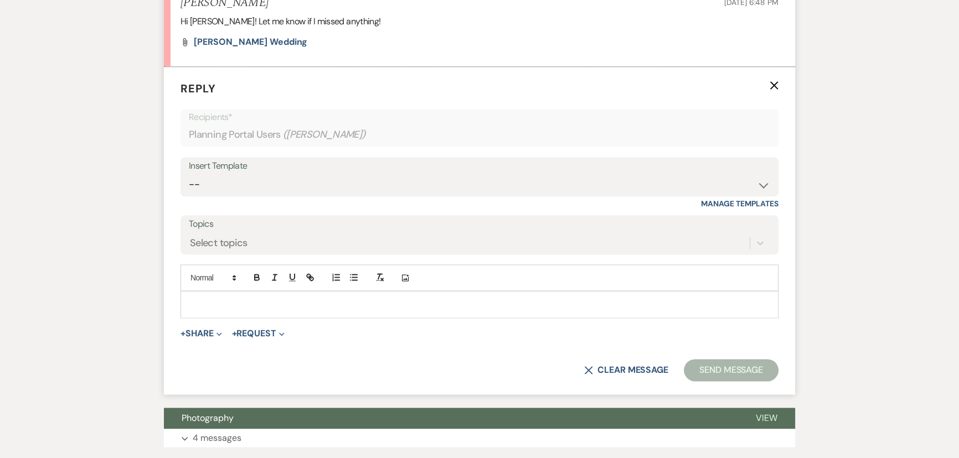
click at [278, 308] on p at bounding box center [479, 304] width 580 height 12
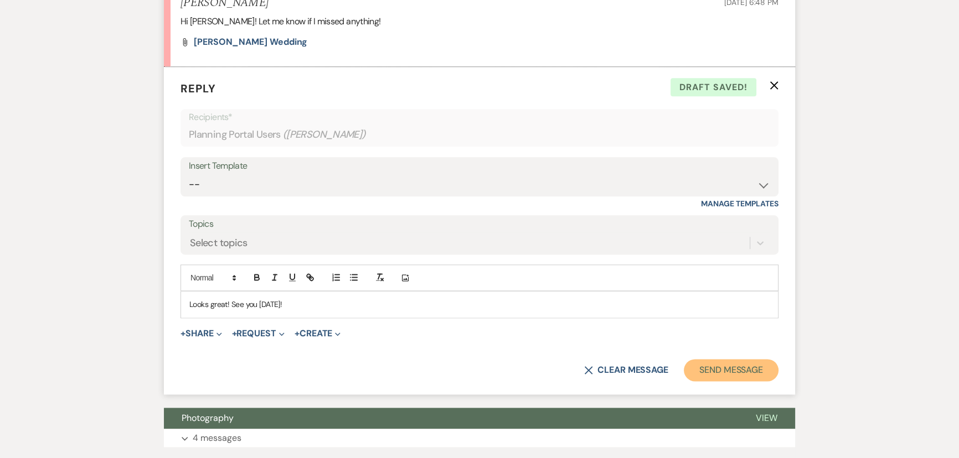
click at [752, 372] on button "Send Message" at bounding box center [730, 370] width 95 height 22
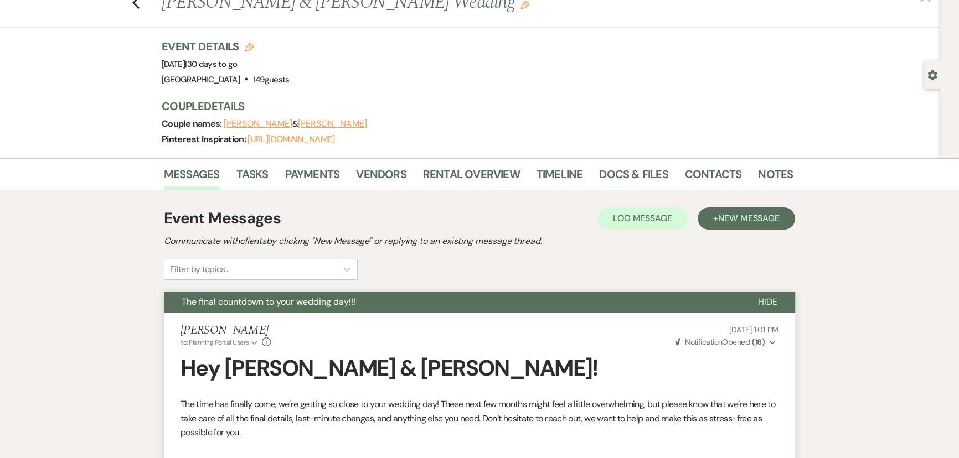
scroll to position [0, 0]
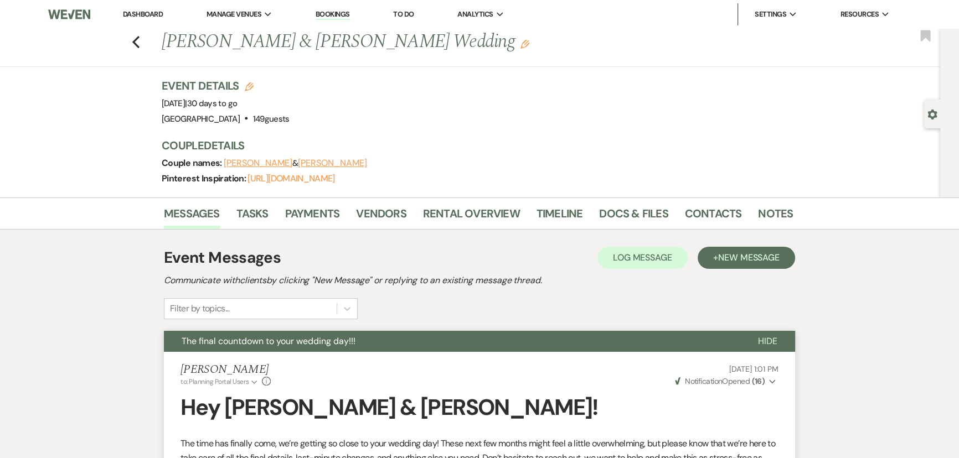
click at [139, 45] on use "button" at bounding box center [135, 42] width 7 height 12
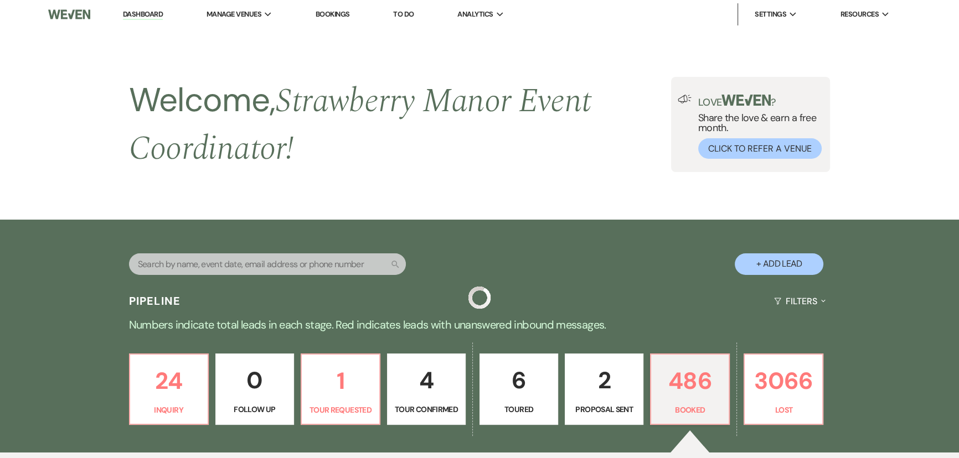
scroll to position [346, 0]
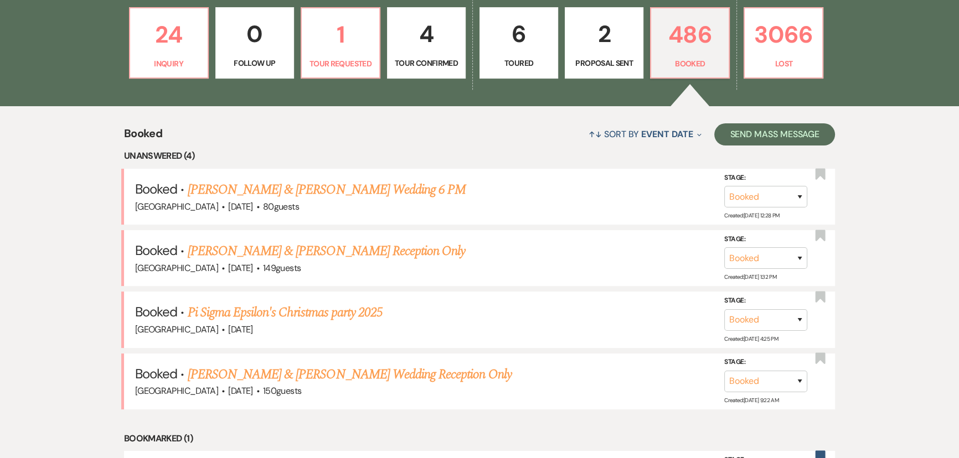
drag, startPoint x: 296, startPoint y: 323, endPoint x: 491, endPoint y: 275, distance: 201.2
click at [296, 323] on link "Pi Sigma Epsilon's Christmas party 2025" at bounding box center [285, 313] width 195 height 20
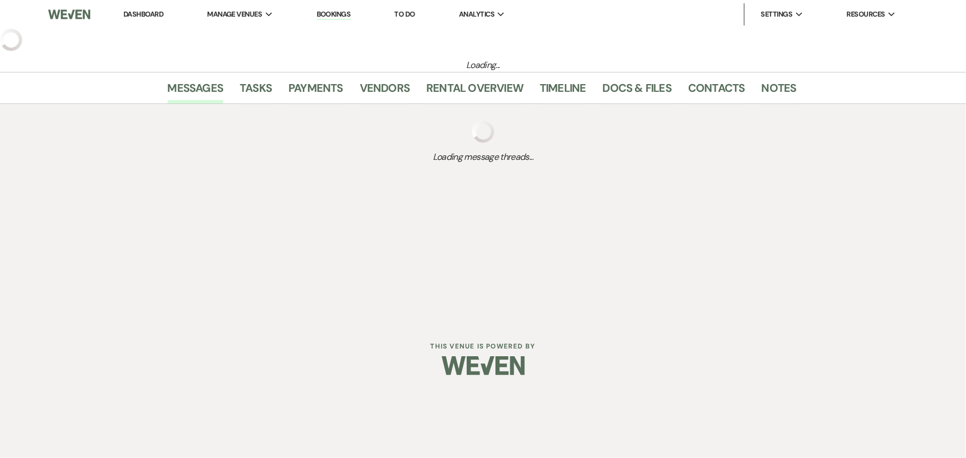
select select "12"
select select "4"
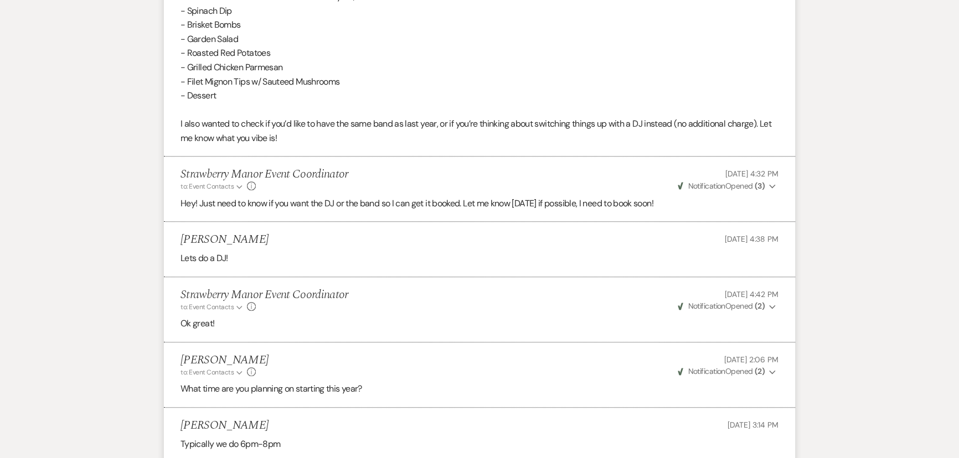
scroll to position [782, 0]
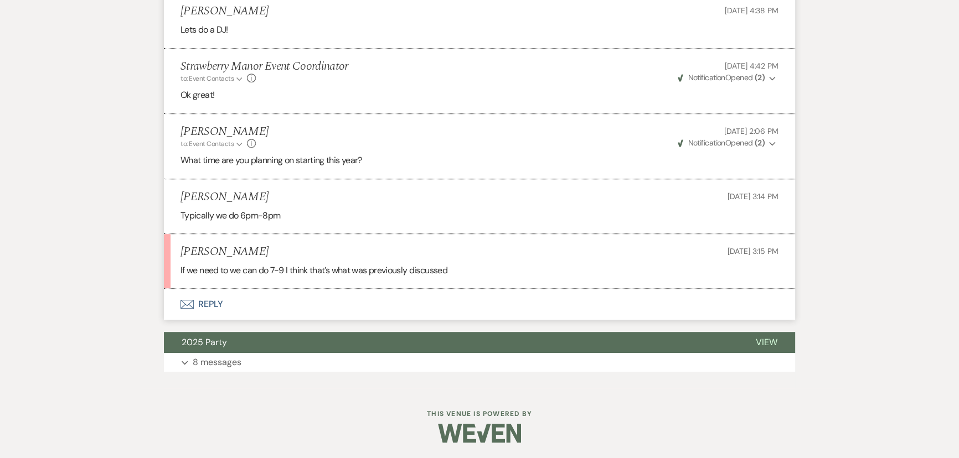
click at [203, 302] on button "Envelope Reply" at bounding box center [479, 304] width 631 height 31
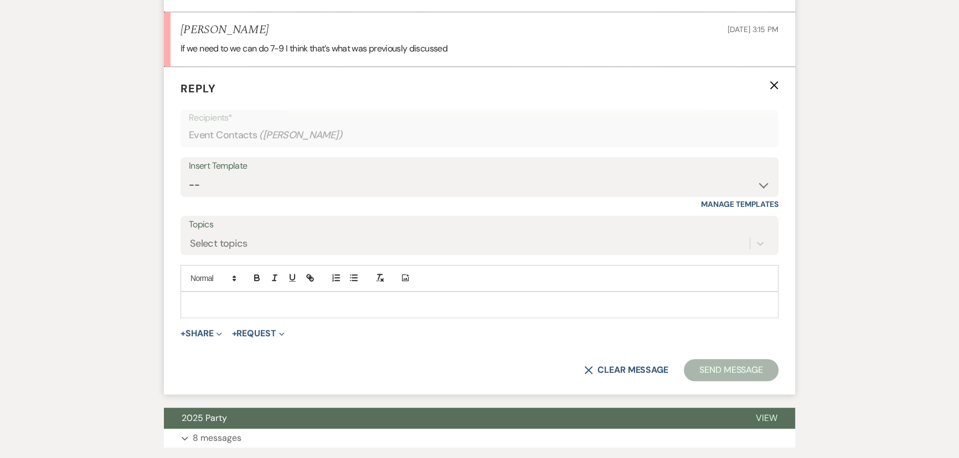
scroll to position [1004, 0]
click at [210, 299] on p at bounding box center [479, 304] width 580 height 12
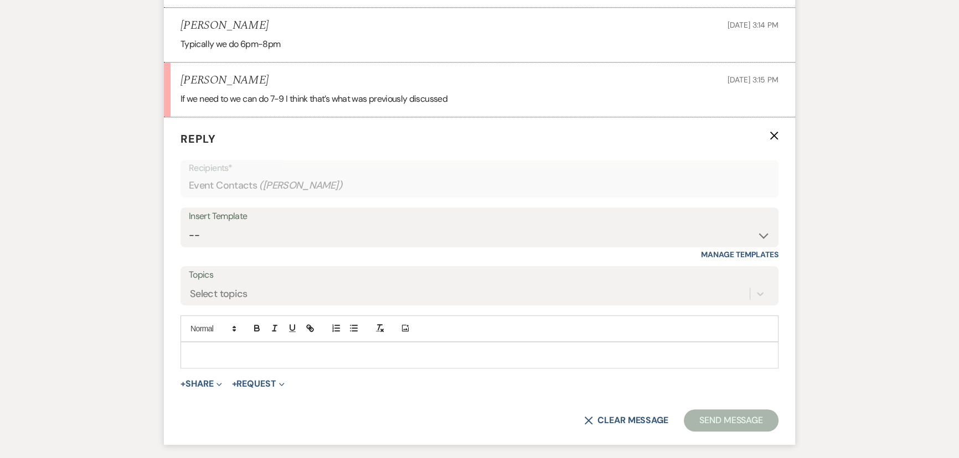
scroll to position [954, 0]
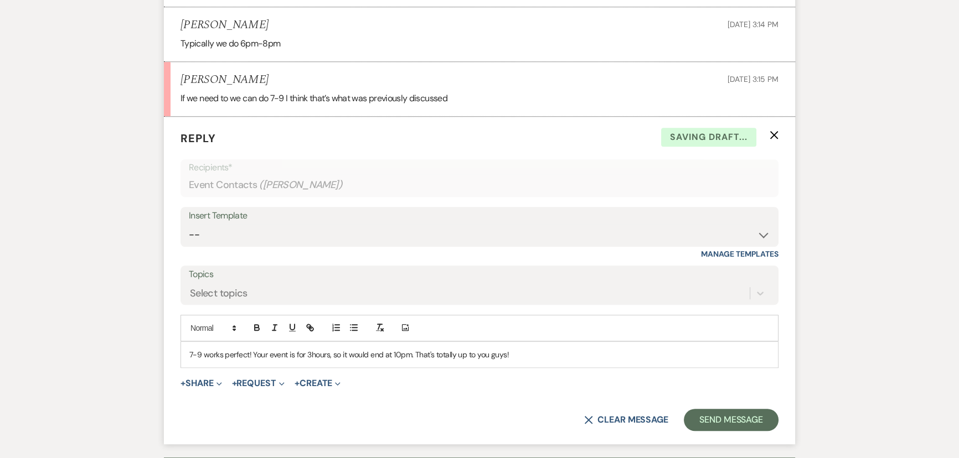
click at [552, 349] on p "7-9 works perfect! Your event is for 3hours, so it would end at 10pm. That's to…" at bounding box center [479, 355] width 580 height 12
click at [253, 354] on p "7-9 works perfect! Your event is for 3hours, so it would end at 10pm. That's to…" at bounding box center [479, 355] width 580 height 12
click at [315, 354] on p "7-9 works, but your event is for 3hours, so it would end at 10pm. That's totall…" at bounding box center [479, 355] width 580 height 12
click at [400, 356] on p "7-9 works, but your event is for 3hours. So it would end at 10pm. That's totall…" at bounding box center [479, 355] width 580 height 12
click at [219, 353] on p "7-9 works, but your event is for 3hours. So it would end at 10pm, but that's to…" at bounding box center [479, 355] width 580 height 12
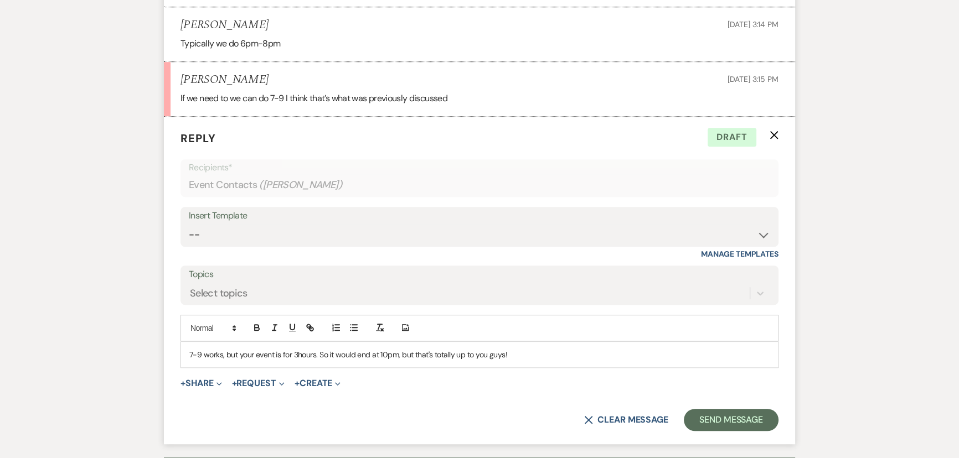
click at [224, 353] on p "7-9 works, but your event is for 3hours. So it would end at 10pm, but that's to…" at bounding box center [479, 355] width 580 height 12
click at [284, 350] on p "7-9 works! Your event is for 3hours. So it would end at 10pm, but that's totall…" at bounding box center [479, 355] width 580 height 12
click at [312, 355] on p "7-9 works! Your event is for 3 hours. So it would end at 10pm, but that's total…" at bounding box center [479, 355] width 580 height 12
click at [387, 351] on p "7-9 works! Your event is for 3 hours, so it would end at 10pm, but that's total…" at bounding box center [479, 355] width 580 height 12
drag, startPoint x: 690, startPoint y: 351, endPoint x: 482, endPoint y: 358, distance: 207.6
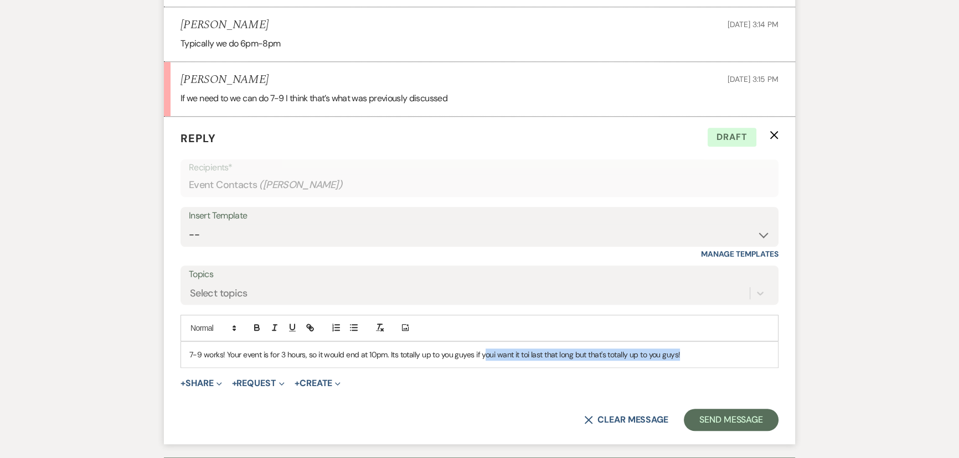
click at [482, 358] on p "7-9 works! Your event is for 3 hours, so it would end at 10pm. Its totally up t…" at bounding box center [479, 355] width 580 height 12
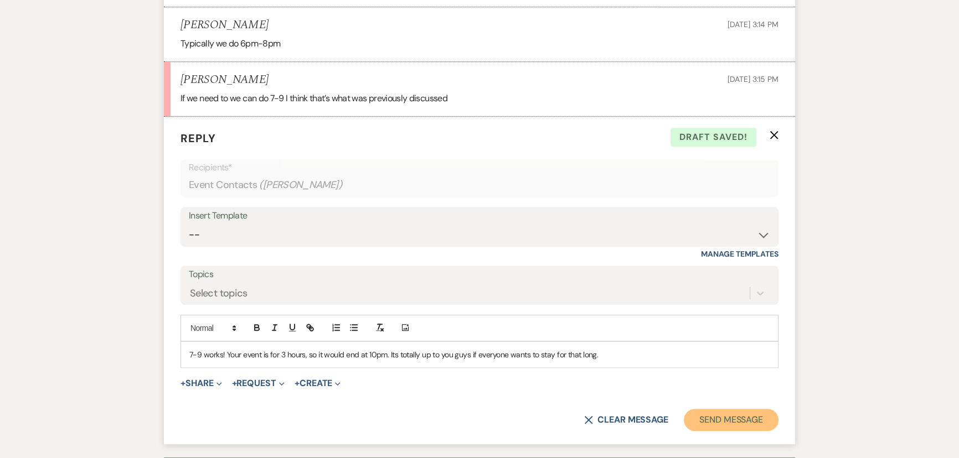
click at [740, 416] on button "Send Message" at bounding box center [730, 420] width 95 height 22
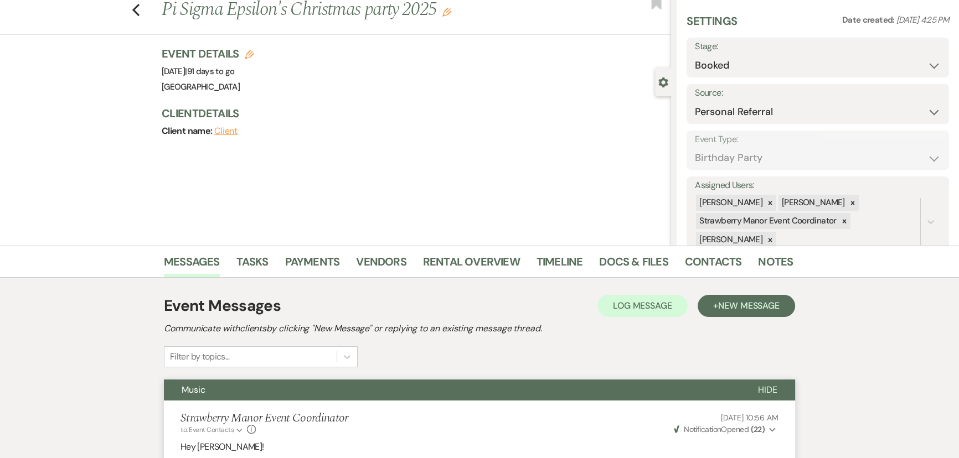
scroll to position [0, 0]
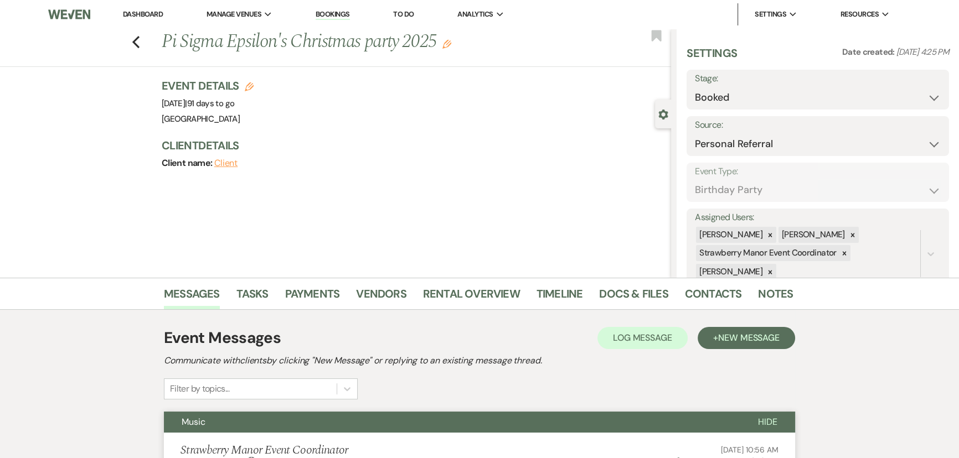
click at [137, 45] on icon "Previous" at bounding box center [136, 41] width 8 height 13
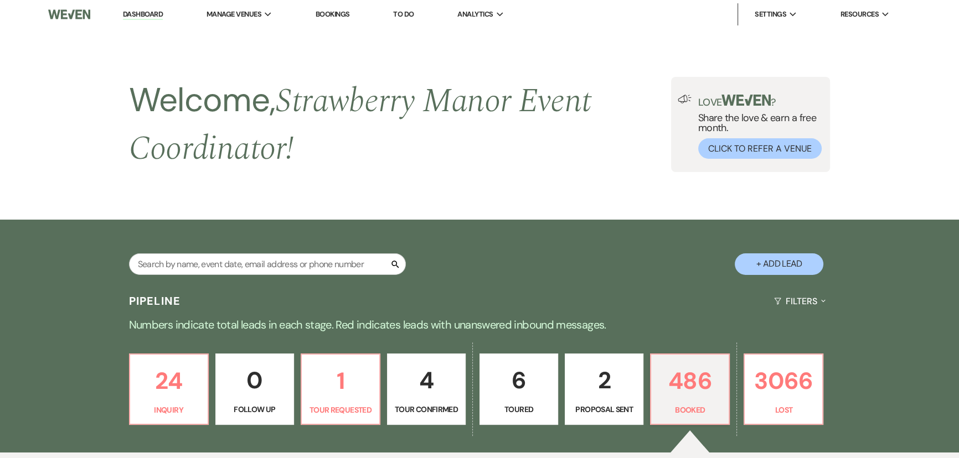
scroll to position [346, 0]
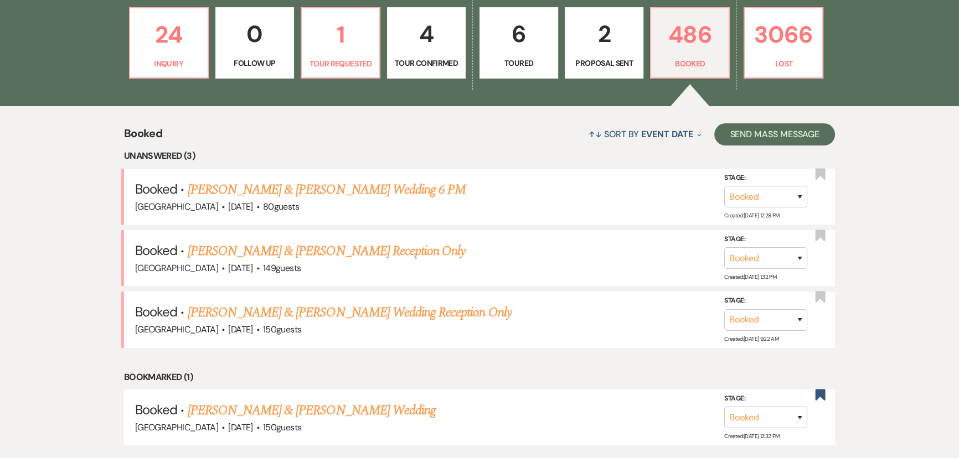
drag, startPoint x: 218, startPoint y: 258, endPoint x: 525, endPoint y: 375, distance: 328.6
click at [218, 258] on link "[PERSON_NAME] & [PERSON_NAME] Reception Only" at bounding box center [327, 251] width 278 height 20
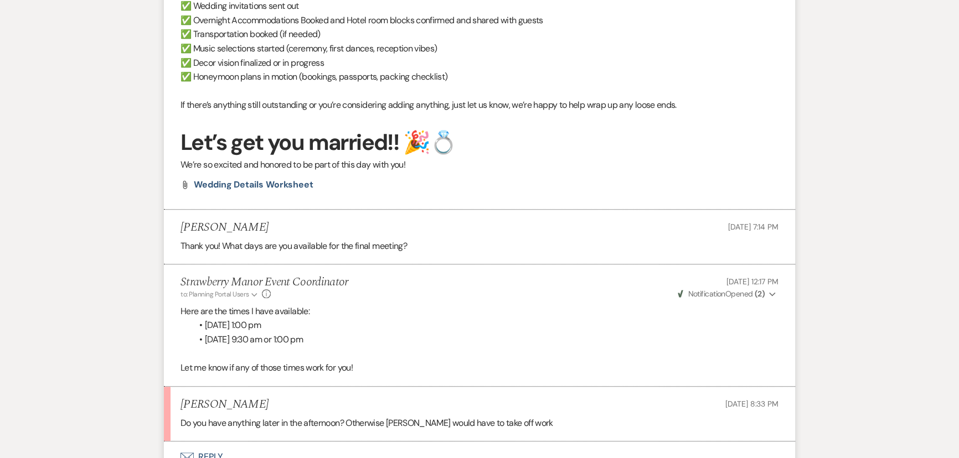
scroll to position [1107, 0]
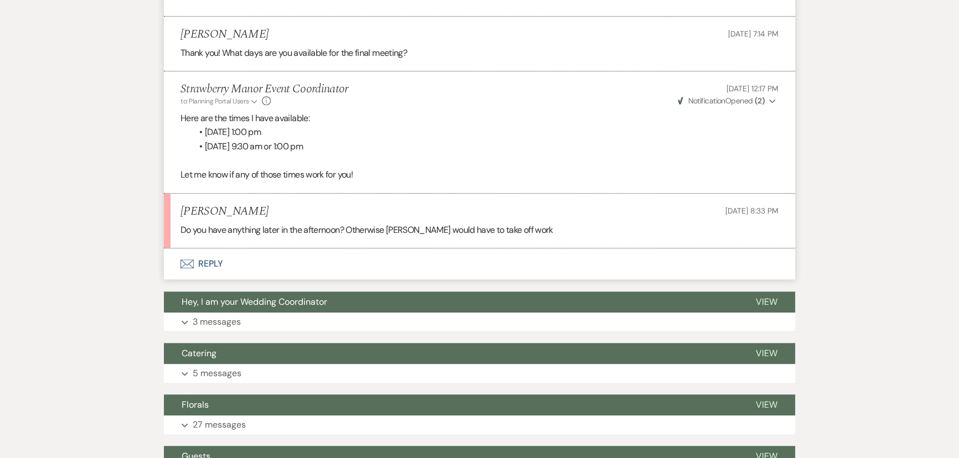
click at [210, 260] on button "Envelope Reply" at bounding box center [479, 263] width 631 height 31
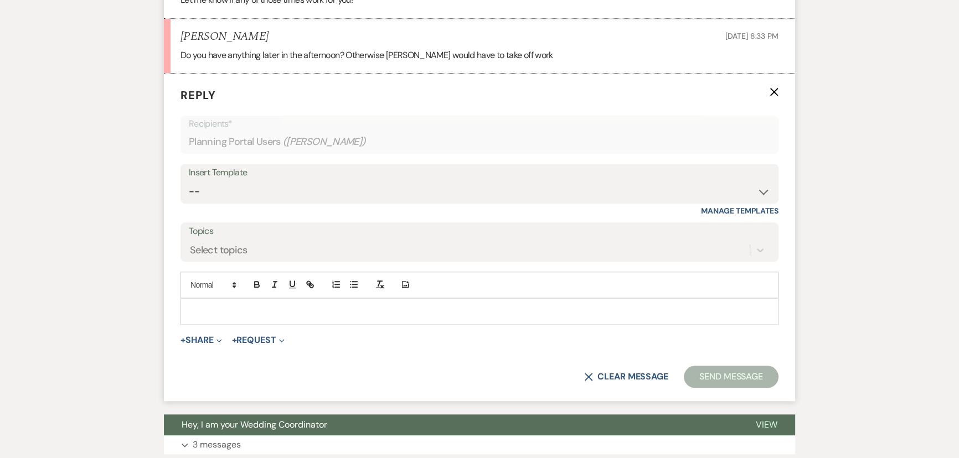
scroll to position [1290, 0]
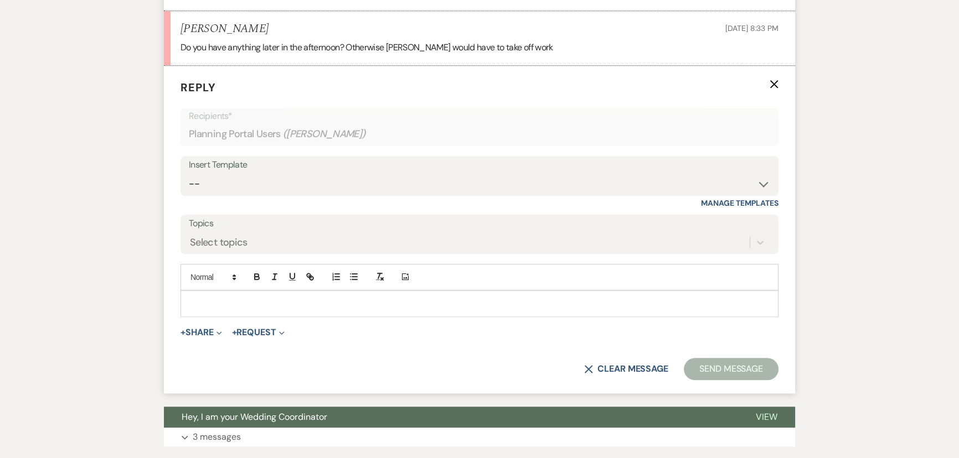
click at [295, 307] on p at bounding box center [479, 304] width 580 height 12
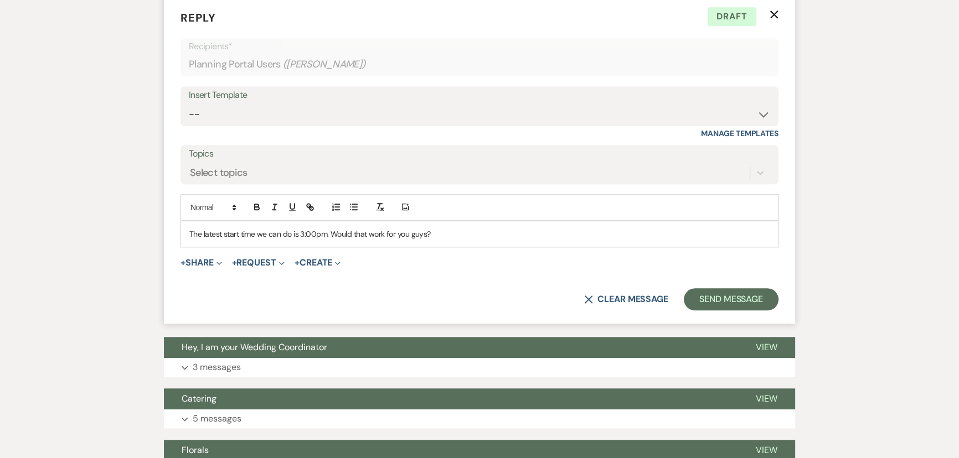
scroll to position [1441, 0]
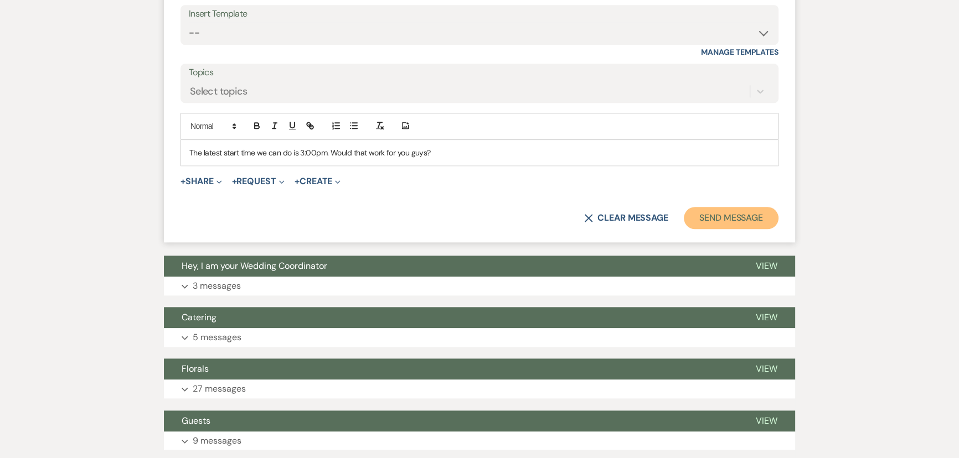
click at [739, 213] on button "Send Message" at bounding box center [730, 218] width 95 height 22
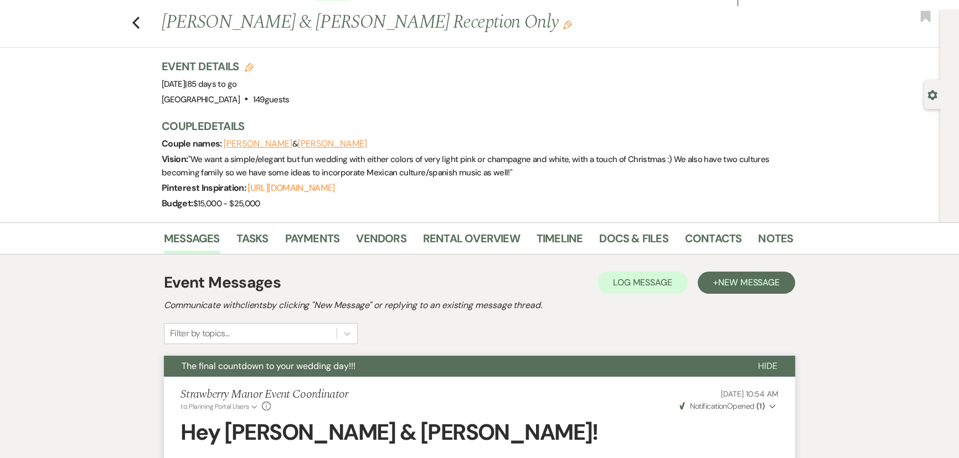
scroll to position [0, 0]
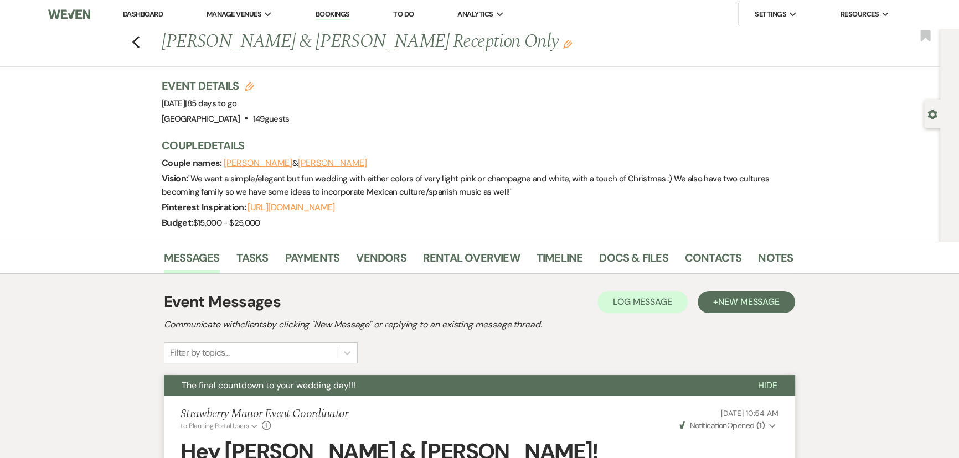
click at [139, 46] on use "button" at bounding box center [135, 42] width 7 height 12
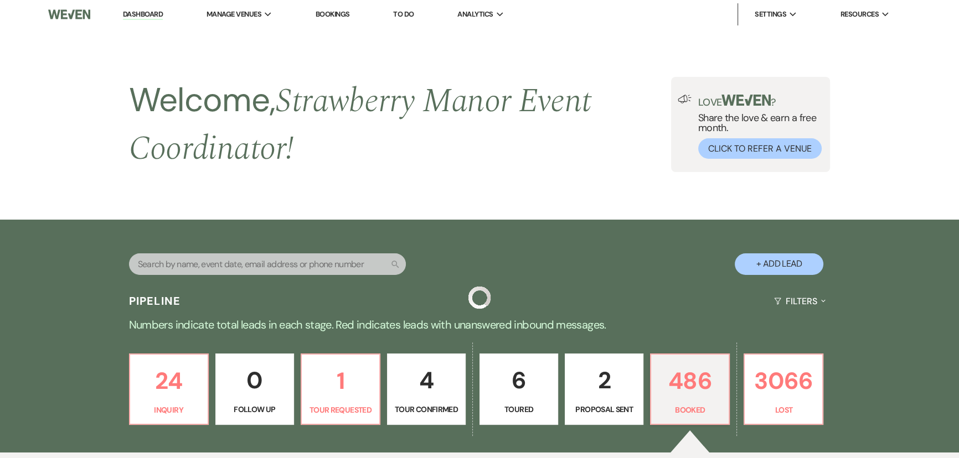
scroll to position [346, 0]
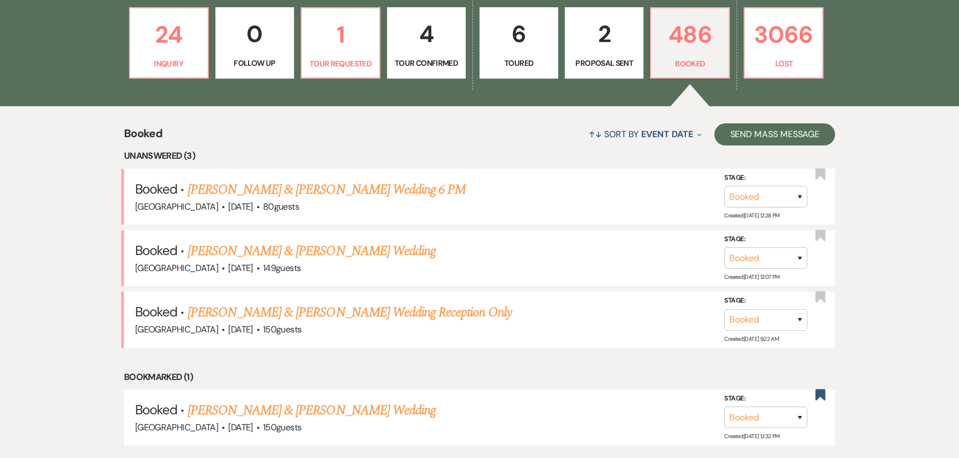
click at [302, 261] on link "[PERSON_NAME] & [PERSON_NAME] Wedding" at bounding box center [312, 251] width 248 height 20
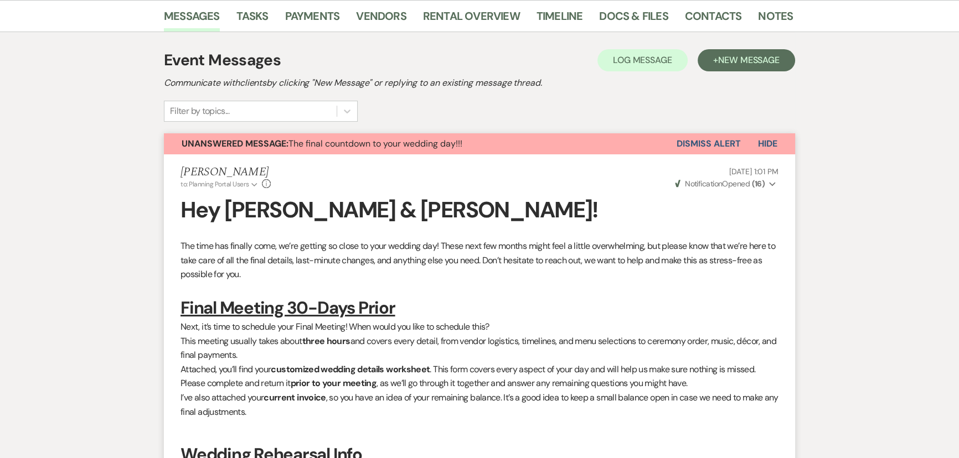
scroll to position [95, 0]
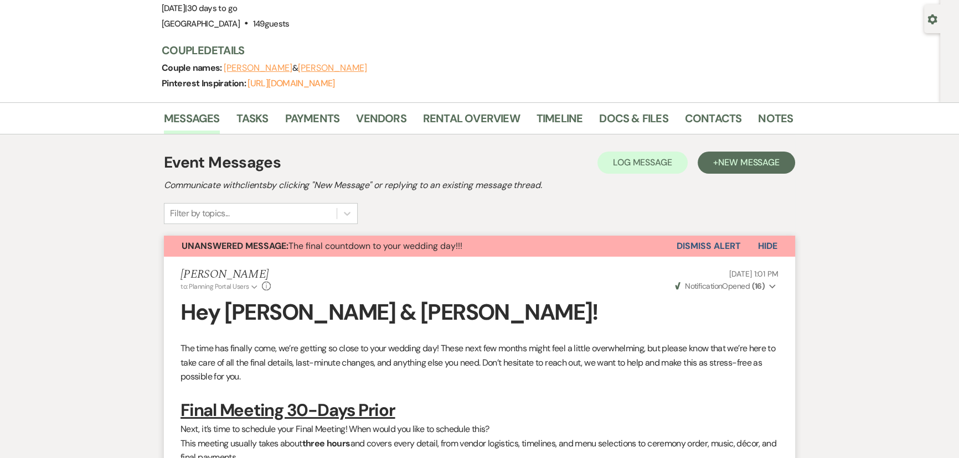
click at [775, 248] on span "Hide" at bounding box center [767, 246] width 19 height 12
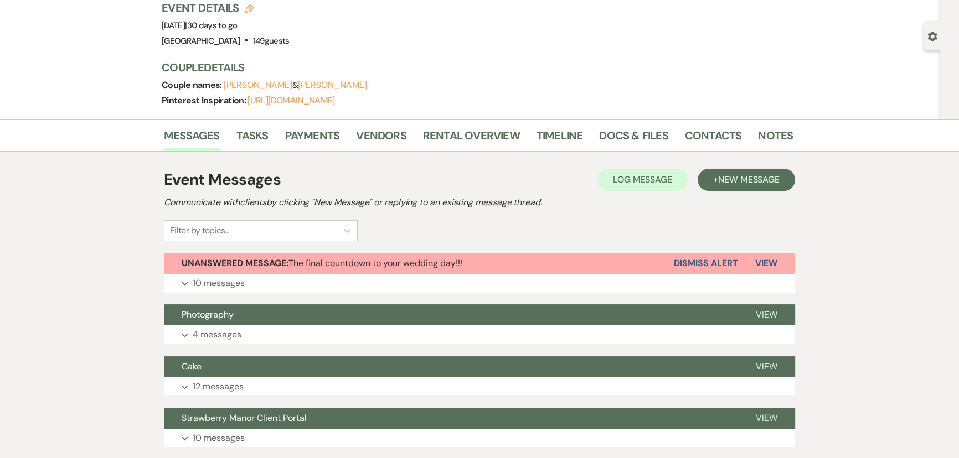
scroll to position [151, 0]
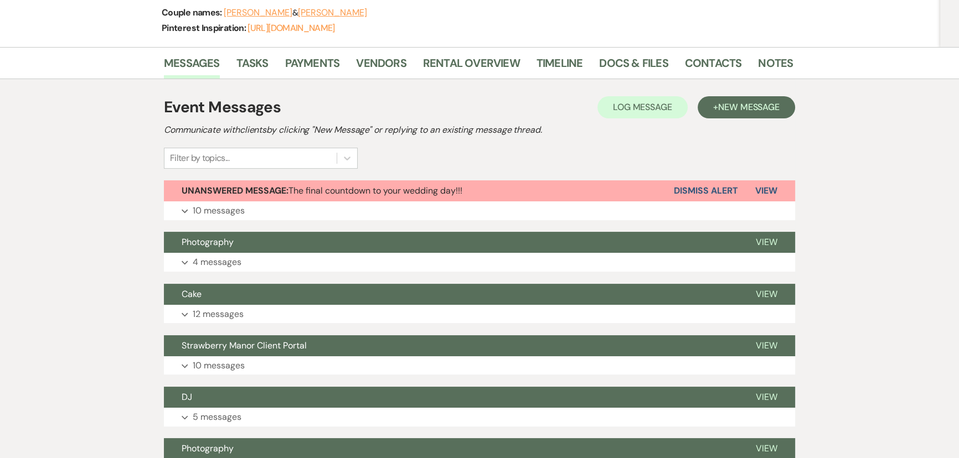
click at [718, 190] on button "Dismiss Alert" at bounding box center [706, 190] width 64 height 21
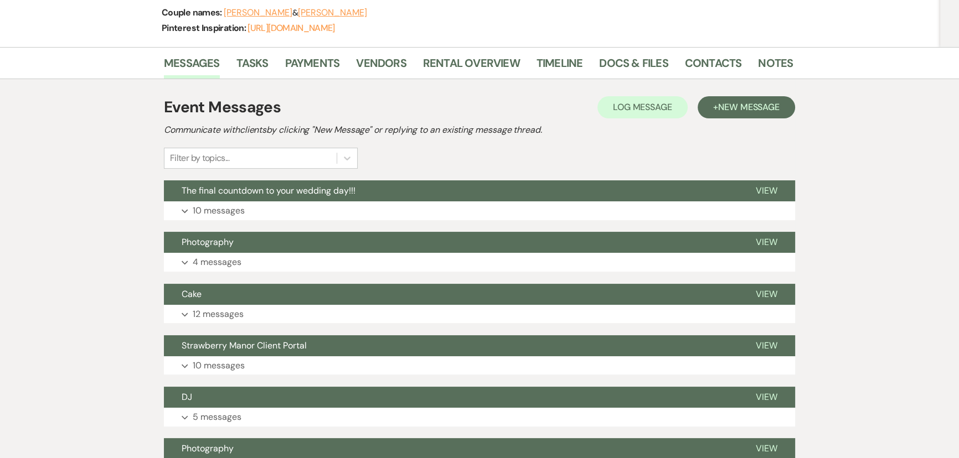
scroll to position [0, 0]
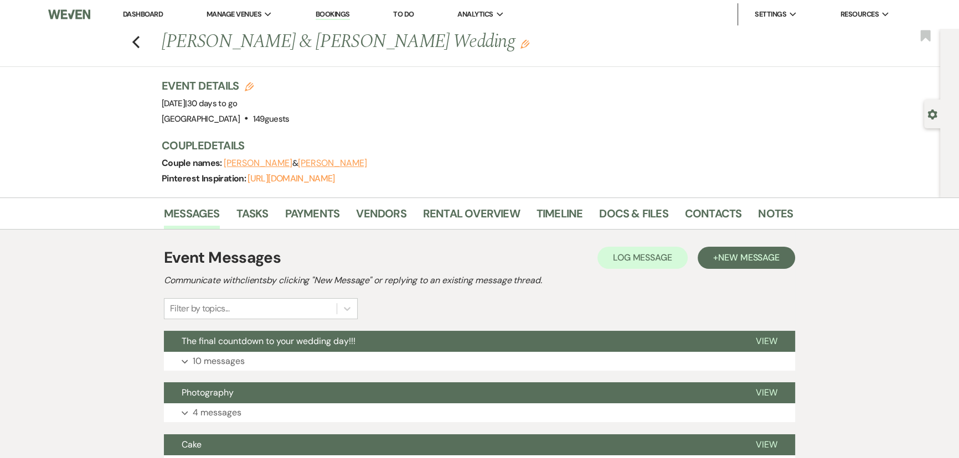
drag, startPoint x: 144, startPoint y: 44, endPoint x: 156, endPoint y: 44, distance: 11.6
click at [146, 44] on div "Previous [PERSON_NAME] & [PERSON_NAME] Wedding Edit Bookmark" at bounding box center [466, 48] width 945 height 38
click at [140, 40] on icon "Previous" at bounding box center [136, 41] width 8 height 13
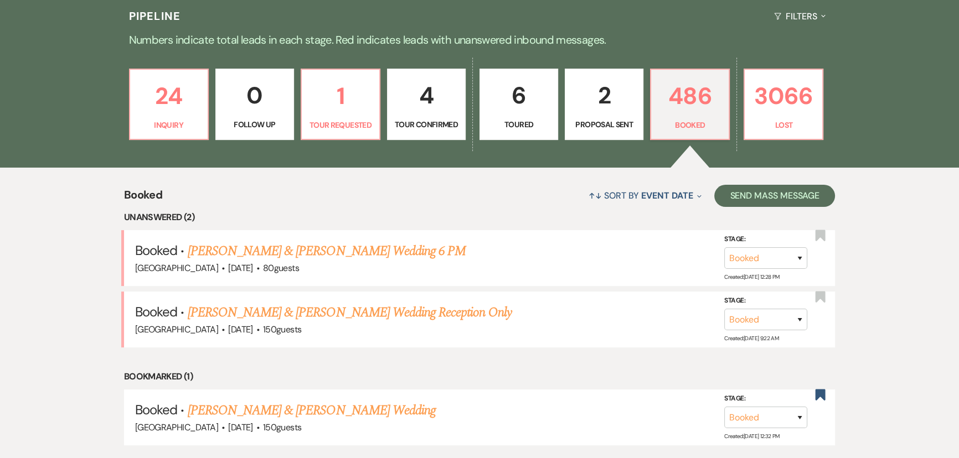
scroll to position [453, 0]
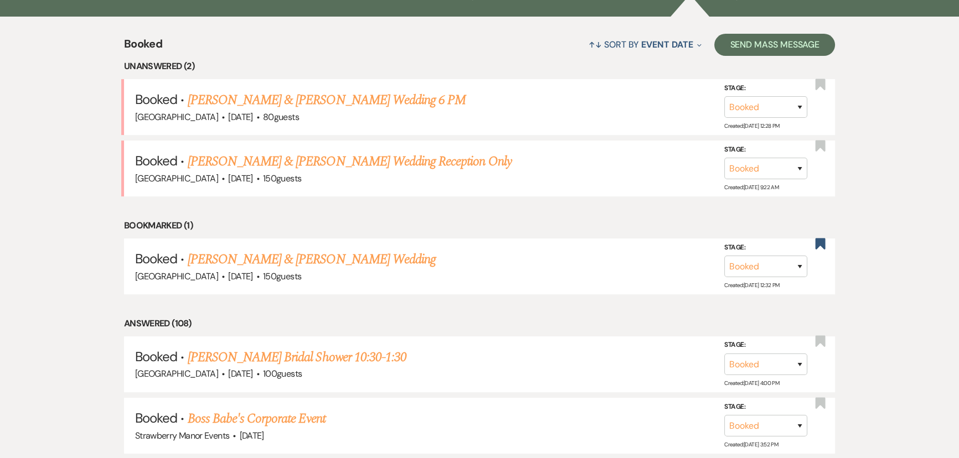
drag, startPoint x: 239, startPoint y: 158, endPoint x: 324, endPoint y: 215, distance: 103.3
click at [239, 158] on link "[PERSON_NAME] & [PERSON_NAME] Wedding Reception Only" at bounding box center [350, 162] width 324 height 20
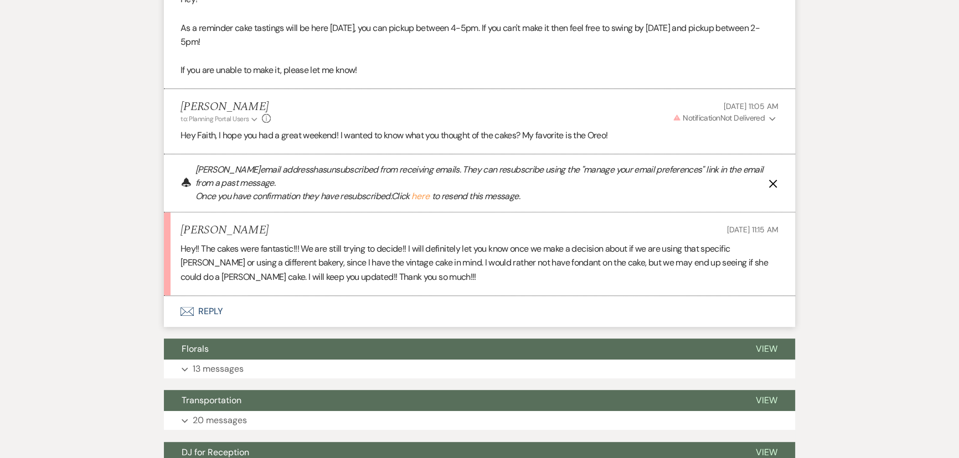
scroll to position [503, 0]
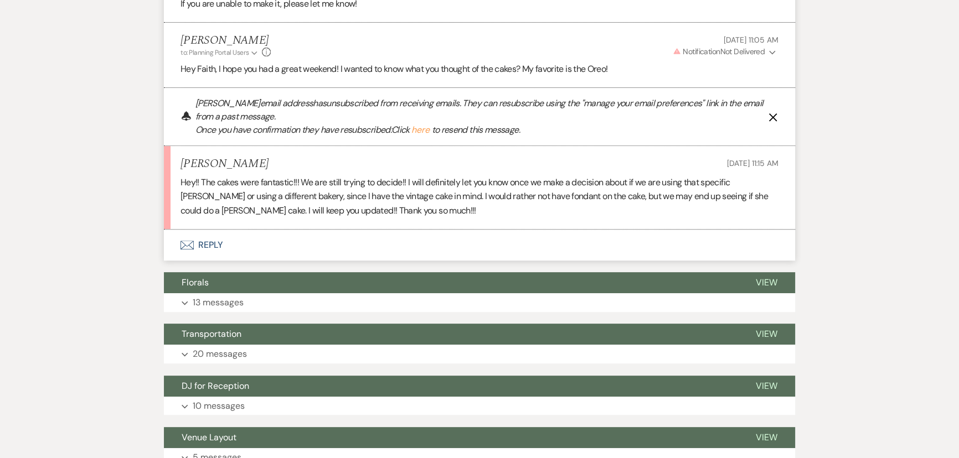
click at [769, 115] on use "button" at bounding box center [773, 117] width 8 height 8
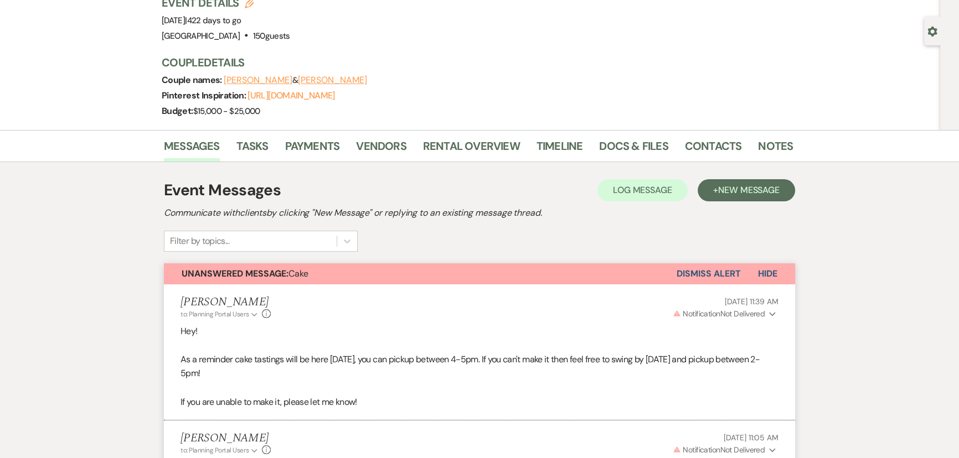
scroll to position [0, 0]
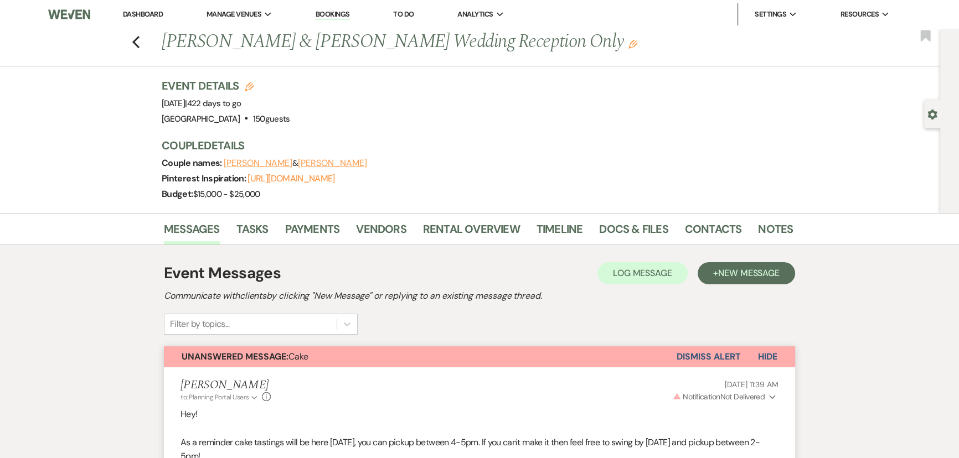
click at [138, 38] on icon "Previous" at bounding box center [136, 41] width 8 height 13
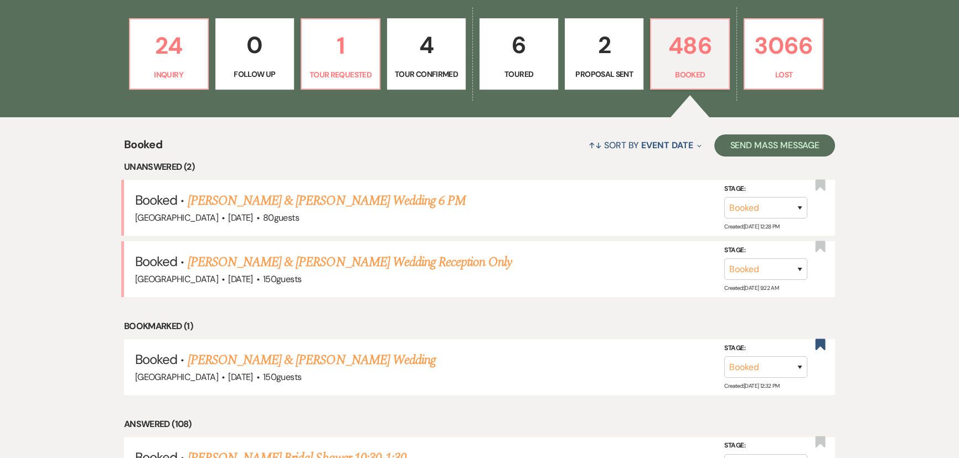
scroll to position [100, 0]
